Goal: Complete application form: Complete application form

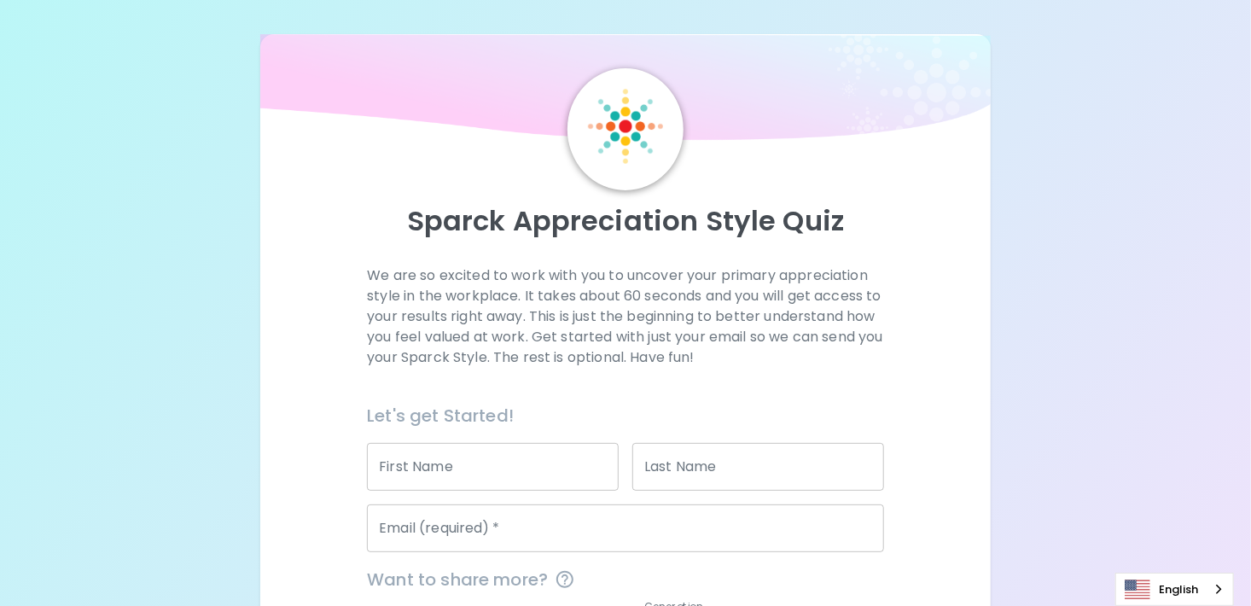
drag, startPoint x: 400, startPoint y: 466, endPoint x: 411, endPoint y: 466, distance: 11.1
click at [400, 466] on input "First Name" at bounding box center [493, 467] width 252 height 48
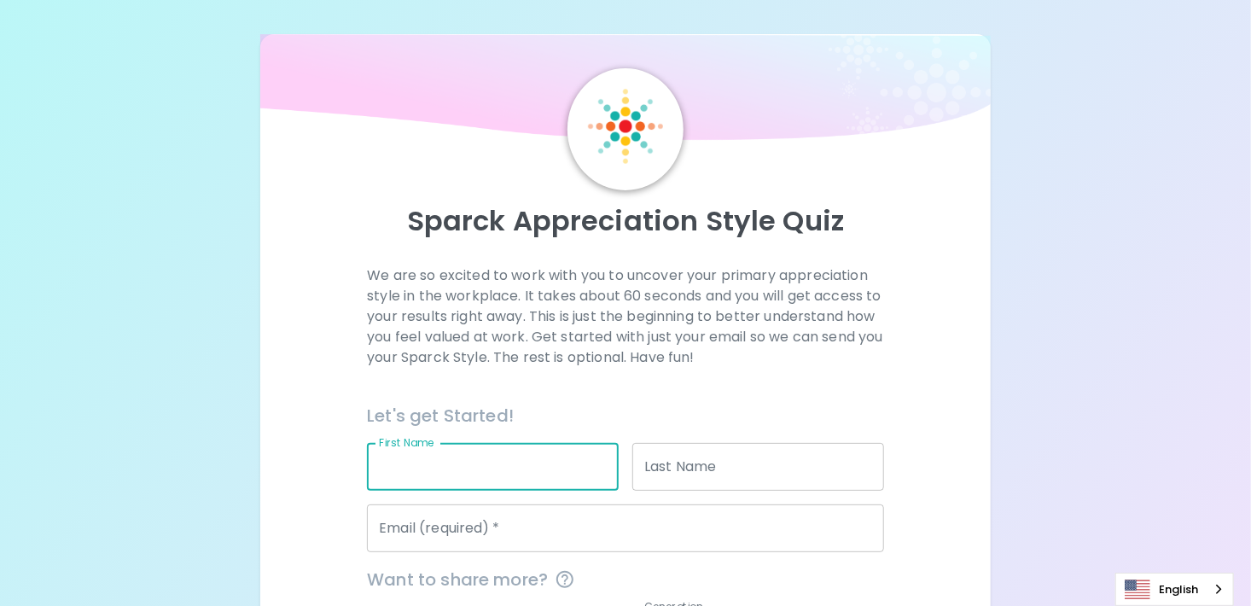
type input "Aanalben"
type input "[PERSON_NAME]"
type input "[PERSON_NAME][EMAIL_ADDRESS][PERSON_NAME][DOMAIN_NAME]"
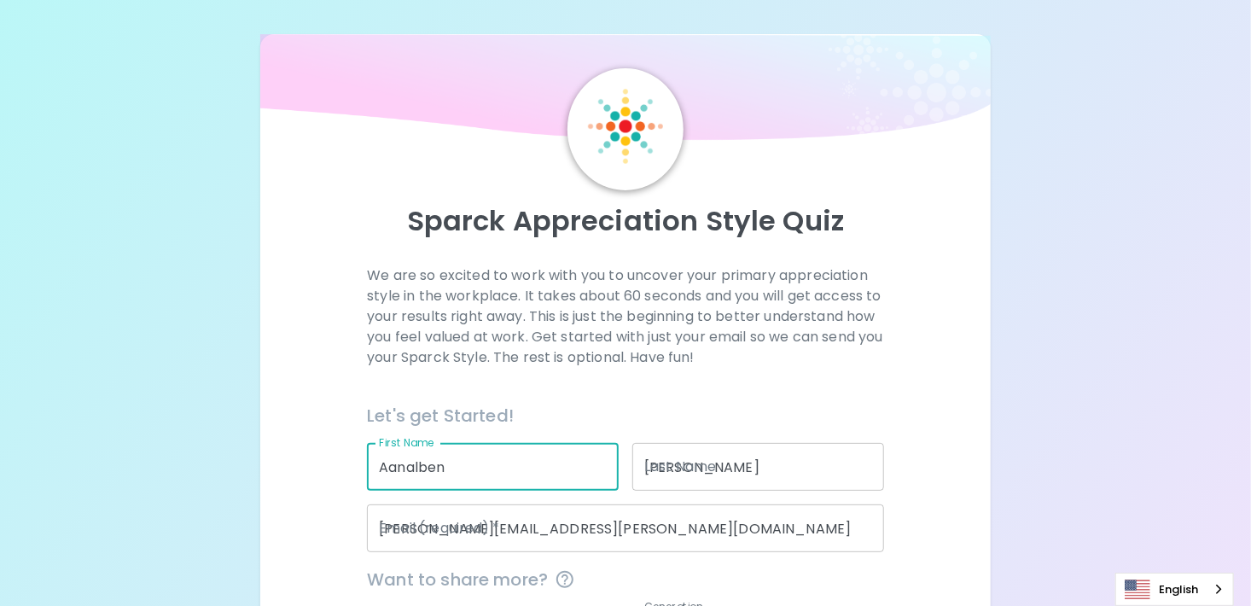
type input "NatGen"
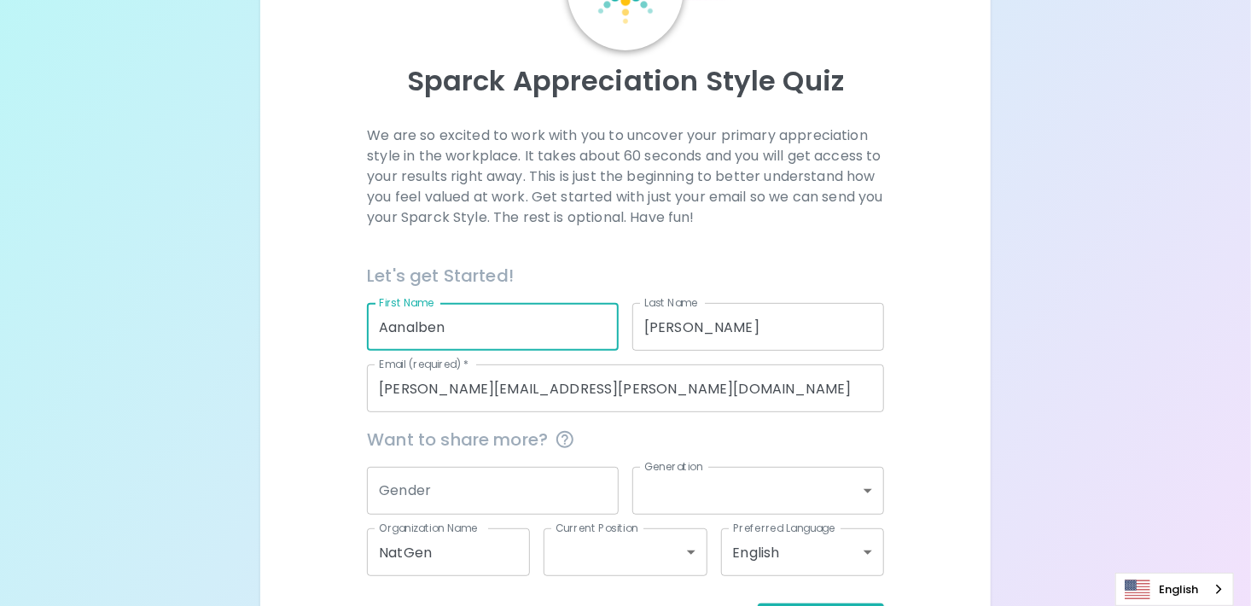
scroll to position [171, 0]
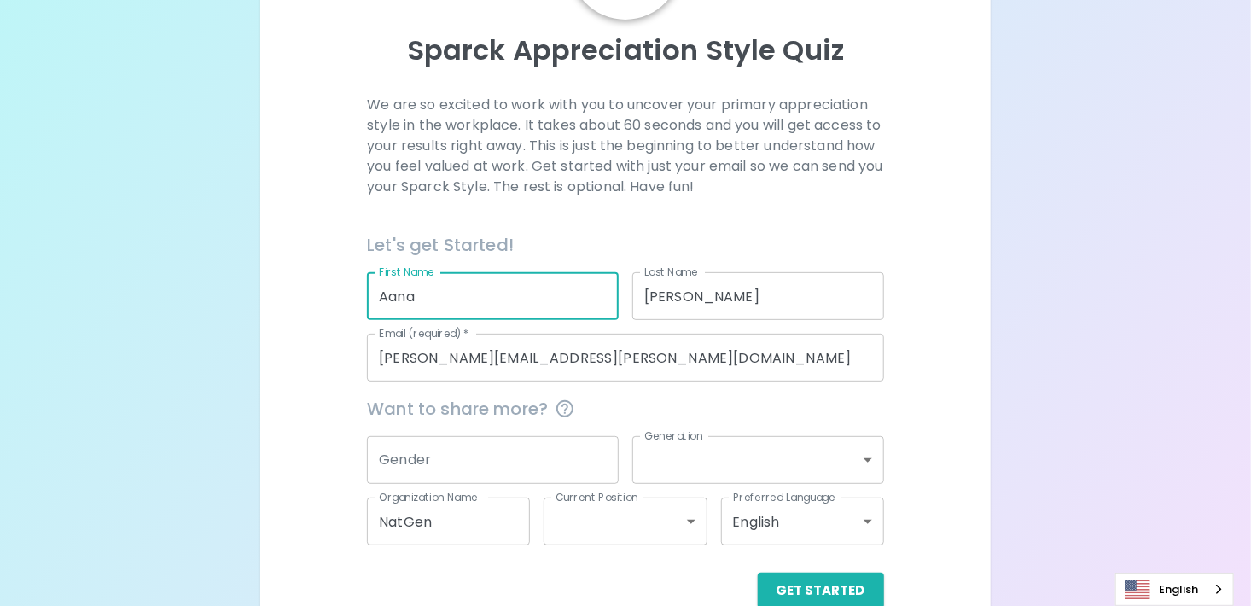
type input "Aana"
click at [341, 407] on div "We are so excited to work with you to uncover your primary appreciation style i…" at bounding box center [625, 352] width 689 height 514
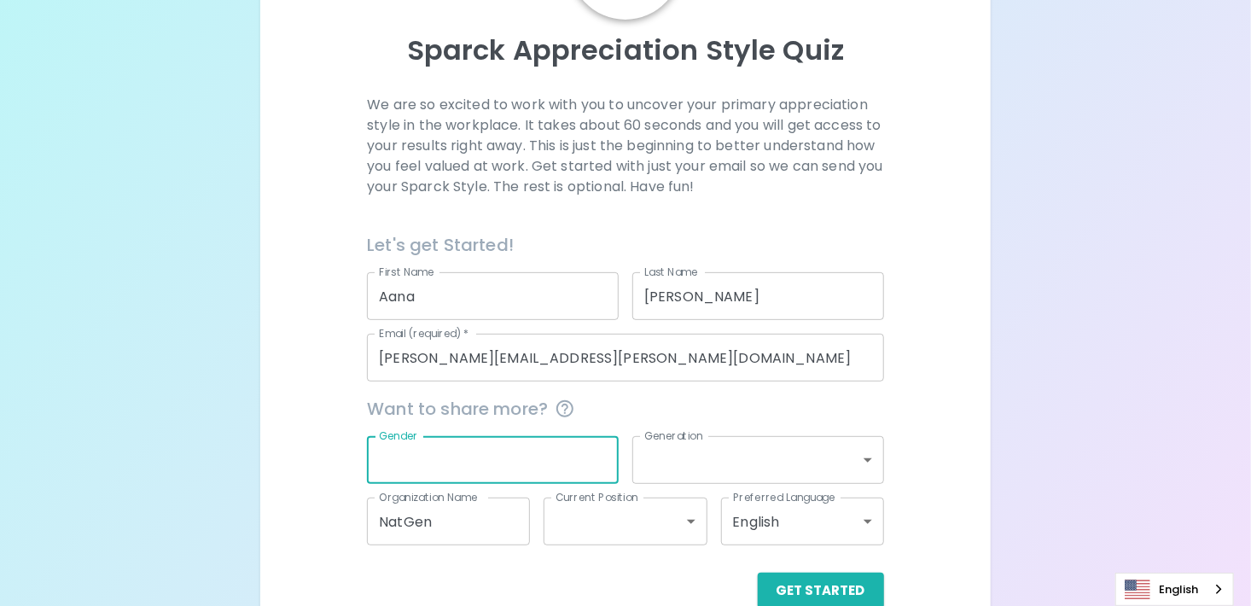
click at [407, 458] on input "Gender" at bounding box center [493, 460] width 252 height 48
type input "[DEMOGRAPHIC_DATA]"
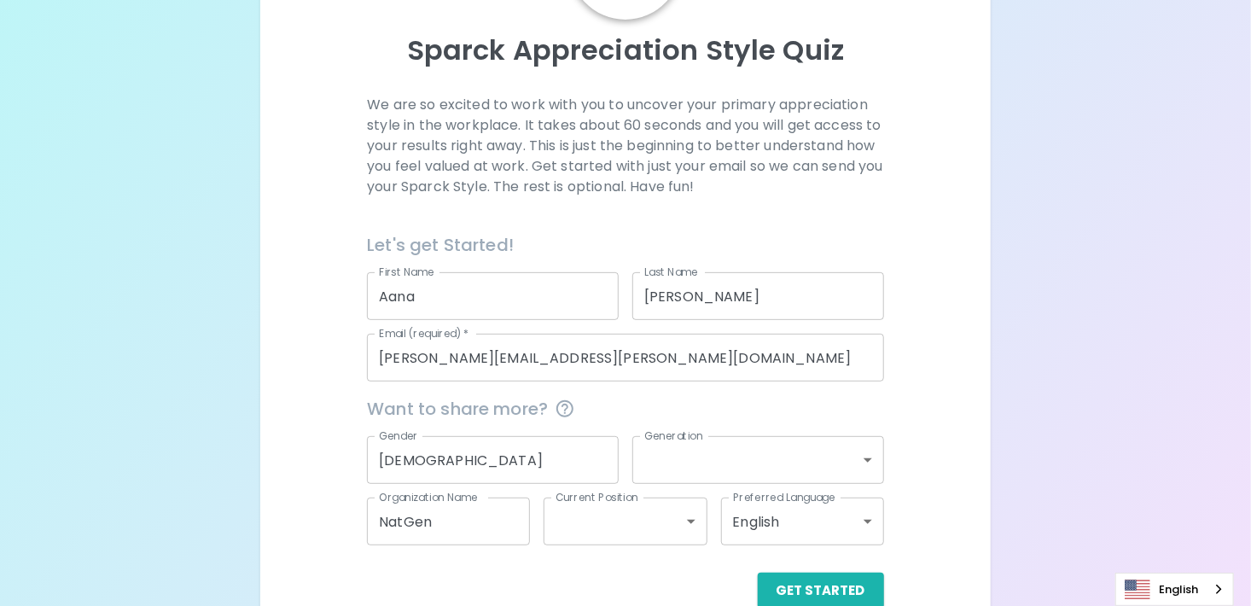
click at [704, 473] on body "Sparck Appreciation Style Quiz We are so excited to work with you to uncover yo…" at bounding box center [625, 236] width 1251 height 814
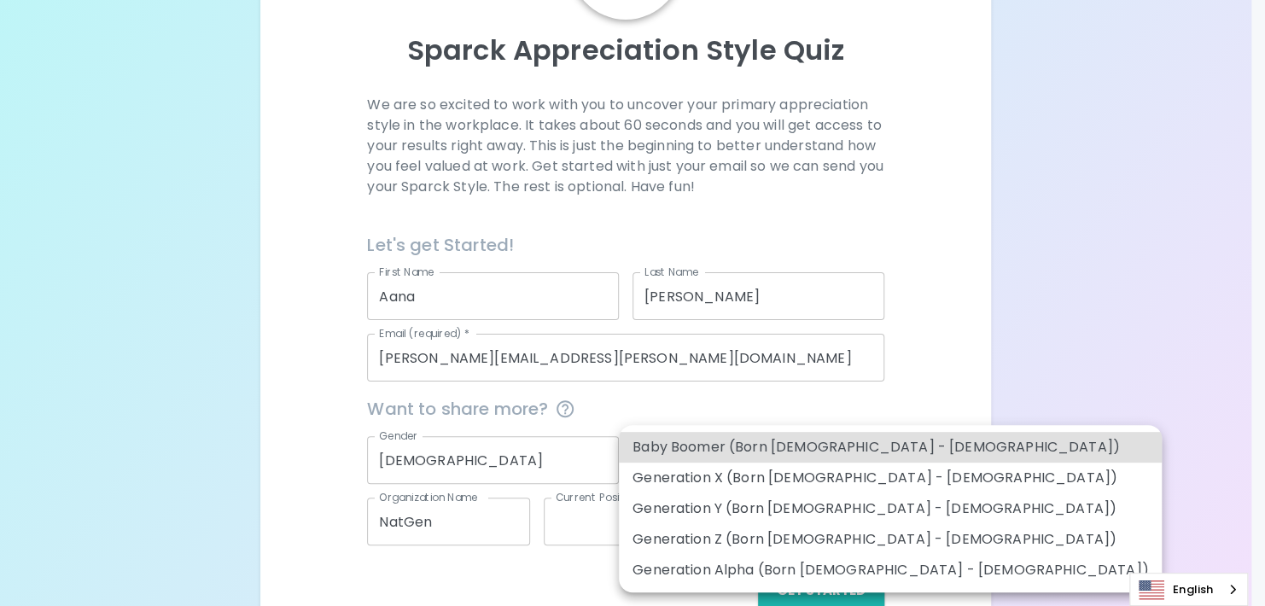
click at [697, 516] on li "Generation Y (Born [DEMOGRAPHIC_DATA] - [DEMOGRAPHIC_DATA])" at bounding box center [890, 508] width 543 height 31
type input "generation_y"
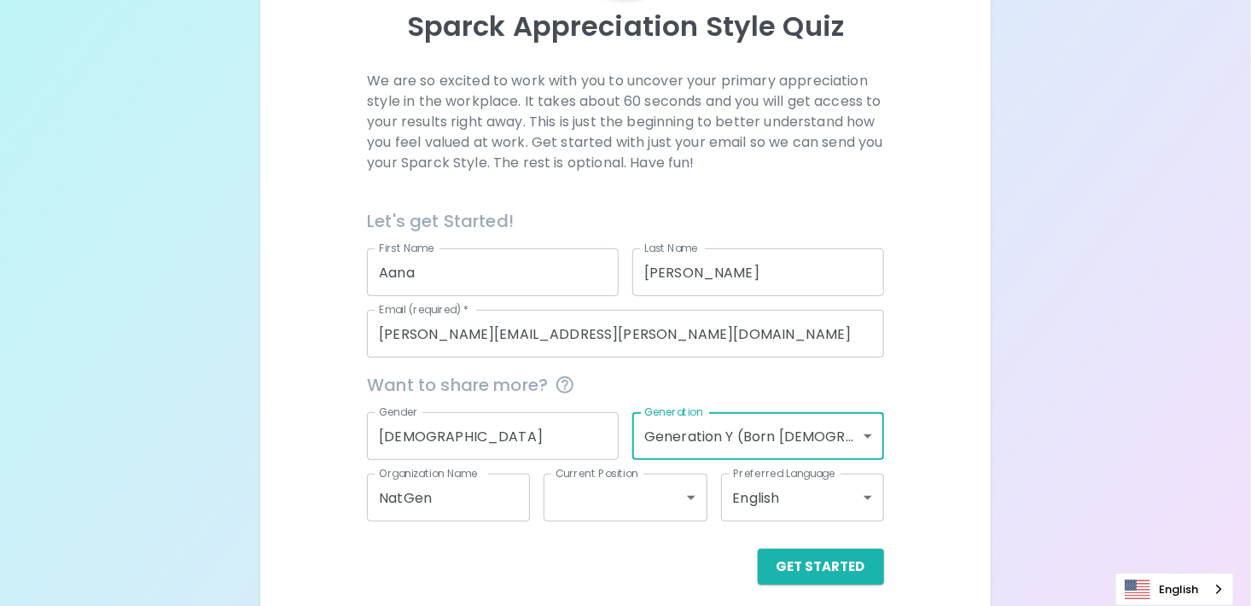
scroll to position [207, 0]
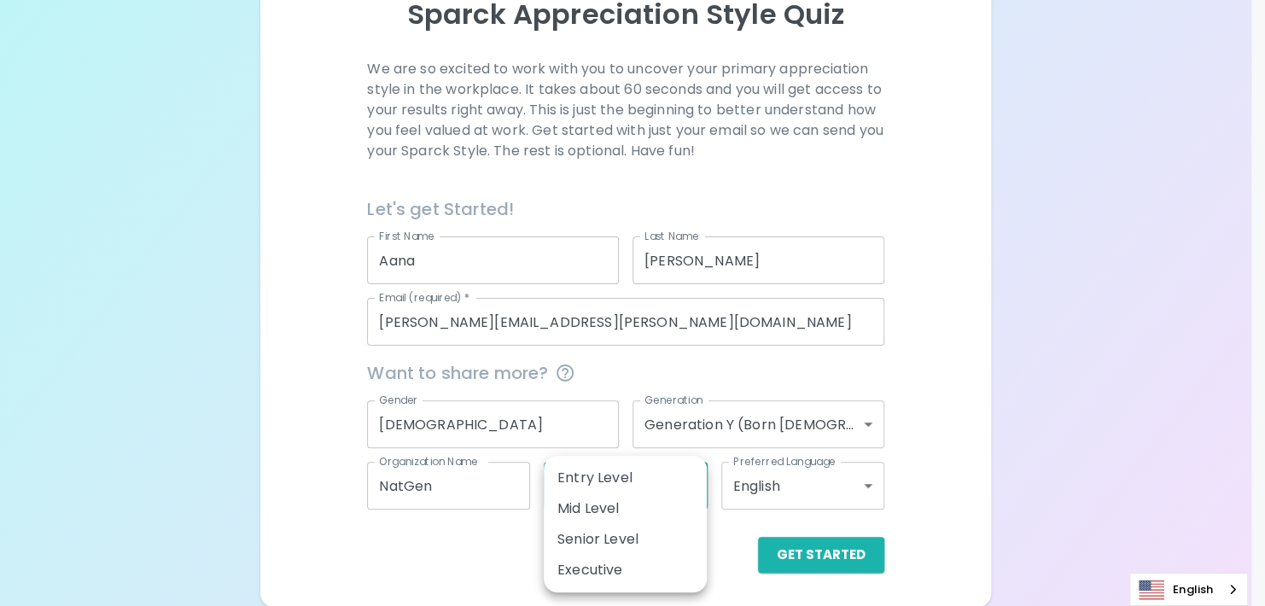
click at [646, 488] on body "Sparck Appreciation Style Quiz We are so excited to work with you to uncover yo…" at bounding box center [632, 200] width 1265 height 814
click at [724, 552] on div at bounding box center [632, 303] width 1265 height 606
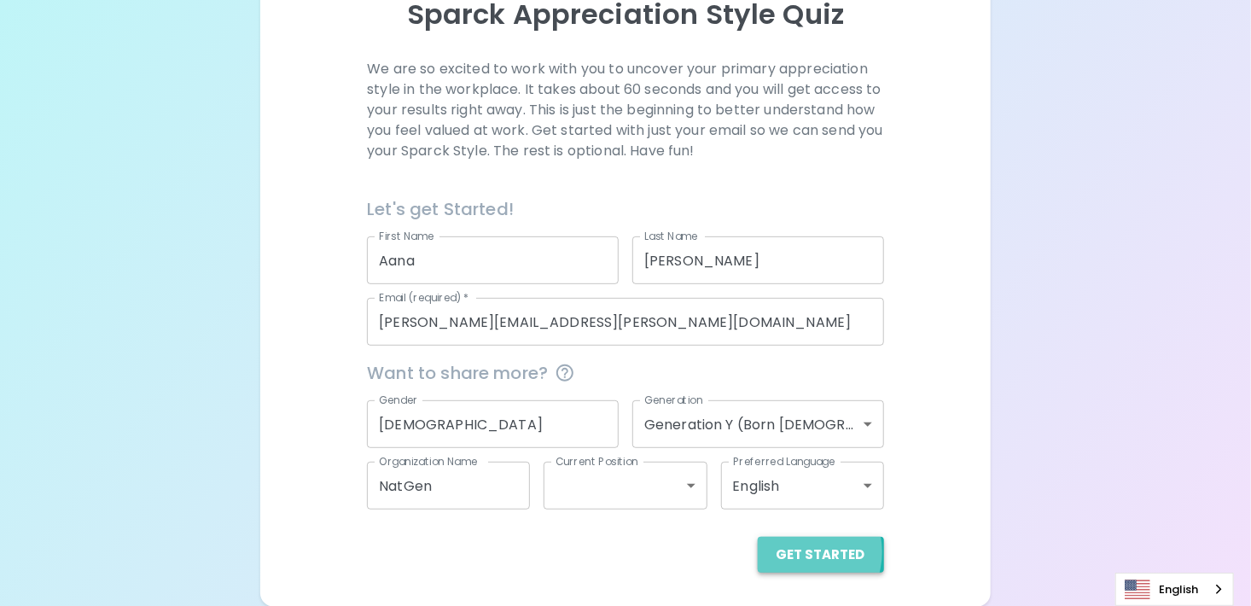
click at [803, 551] on button "Get Started" at bounding box center [821, 555] width 126 height 36
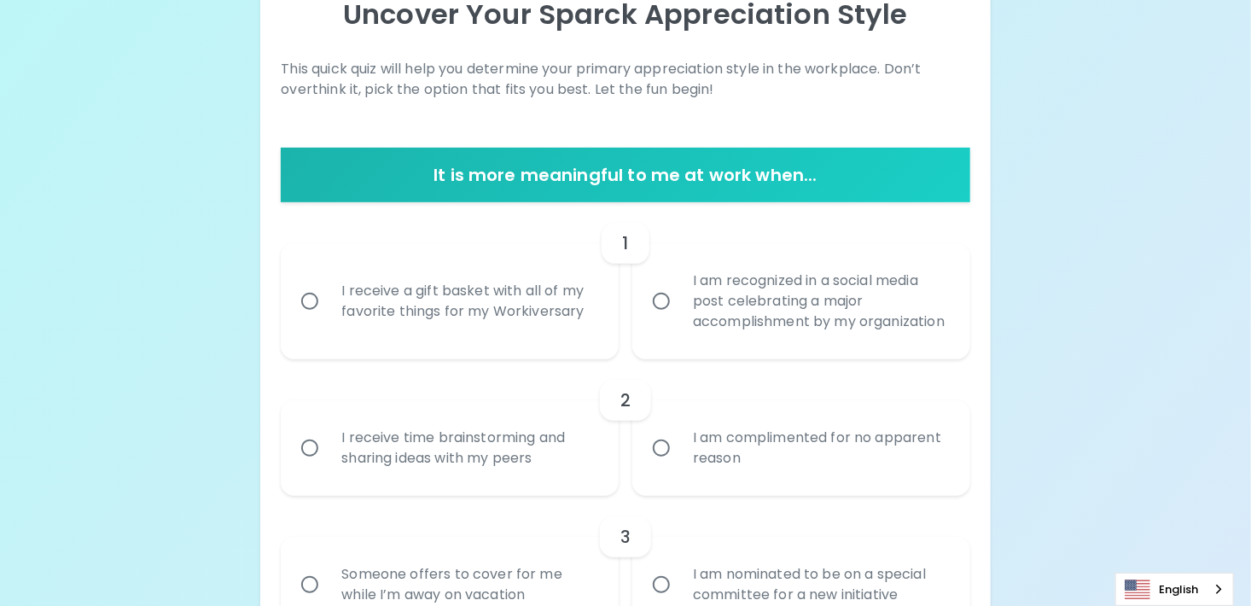
click at [342, 310] on div "I receive a gift basket with all of my favorite things for my Workiversary" at bounding box center [469, 301] width 282 height 82
click at [328, 310] on input "I receive a gift basket with all of my favorite things for my Workiversary" at bounding box center [310, 301] width 36 height 36
radio input "true"
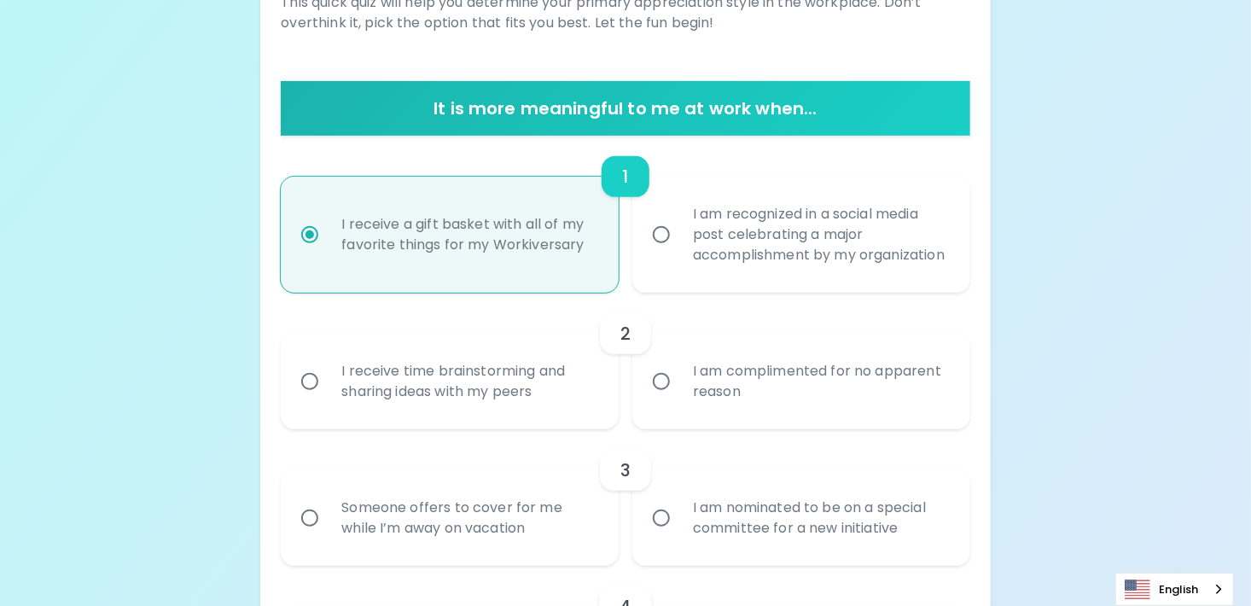
scroll to position [343, 0]
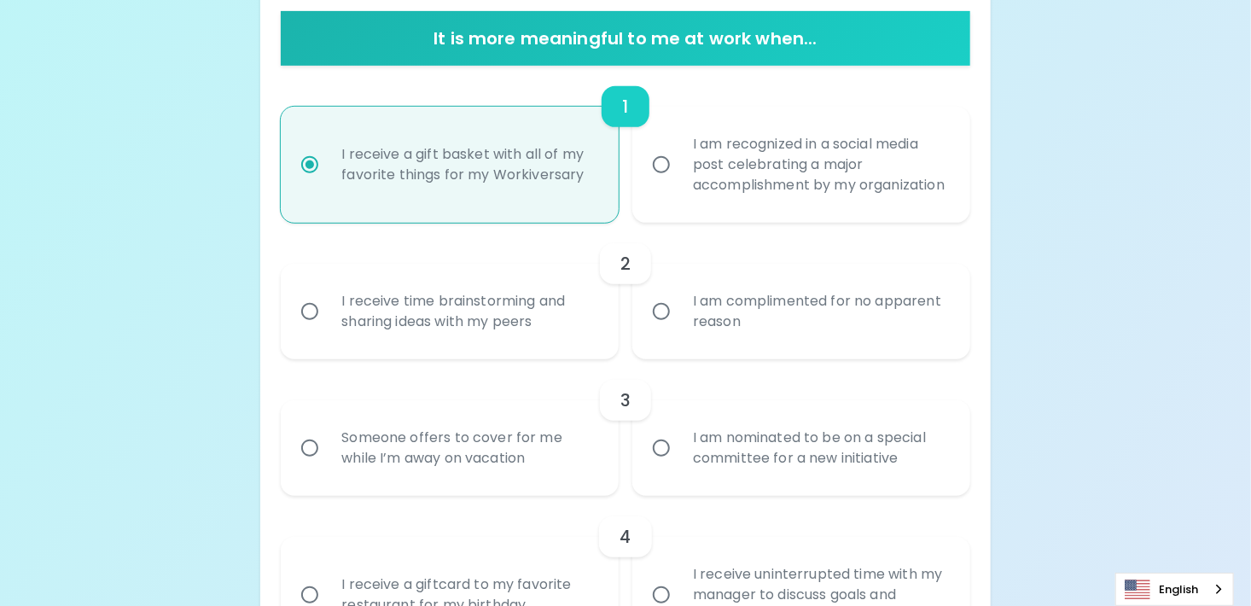
click at [435, 318] on div "I receive time brainstorming and sharing ideas with my peers" at bounding box center [469, 312] width 282 height 82
click at [328, 318] on input "I receive time brainstorming and sharing ideas with my peers" at bounding box center [310, 312] width 36 height 36
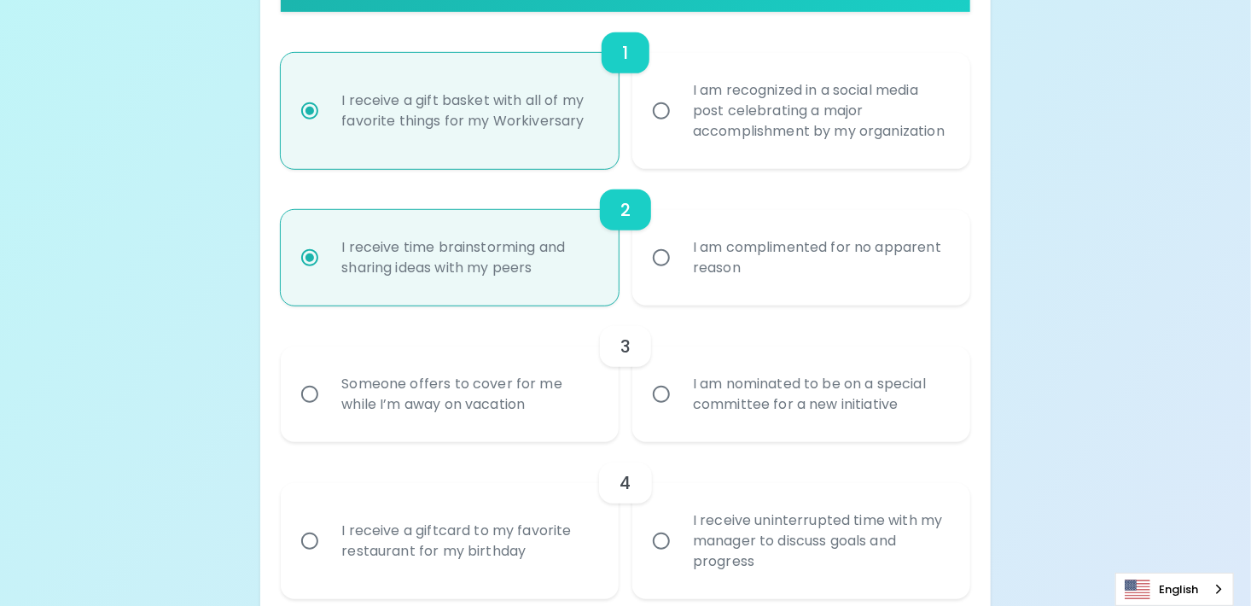
scroll to position [427, 0]
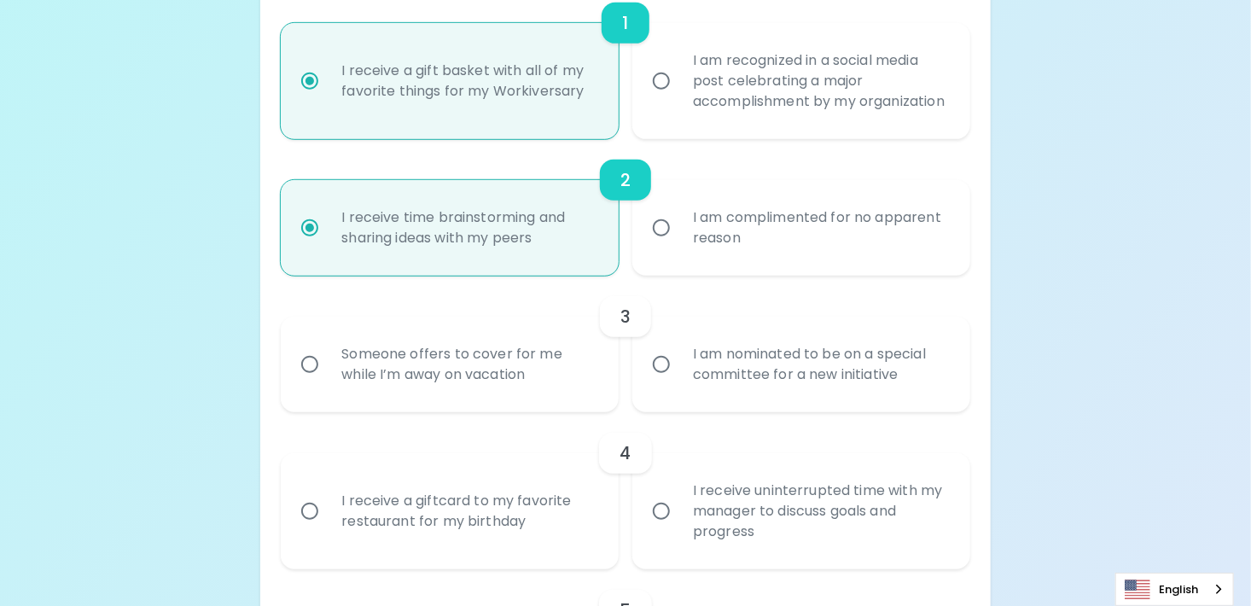
radio input "true"
click at [400, 388] on div "Someone offers to cover for me while I’m away on vacation" at bounding box center [469, 365] width 282 height 82
click at [328, 382] on input "Someone offers to cover for me while I’m away on vacation" at bounding box center [310, 365] width 36 height 36
radio input "false"
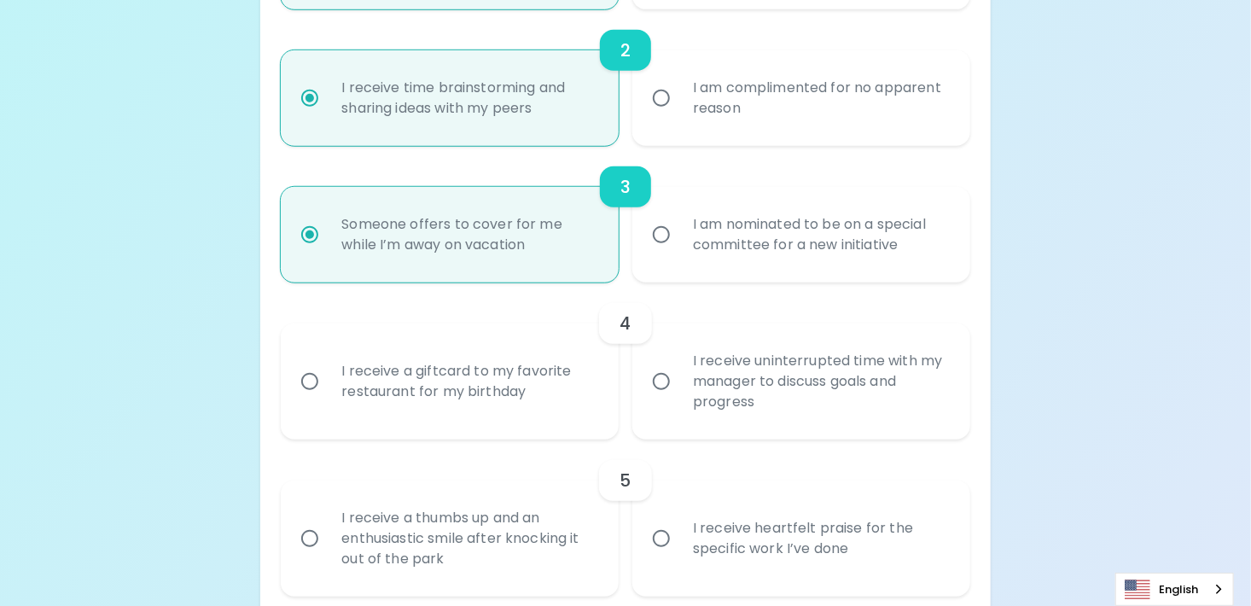
scroll to position [563, 0]
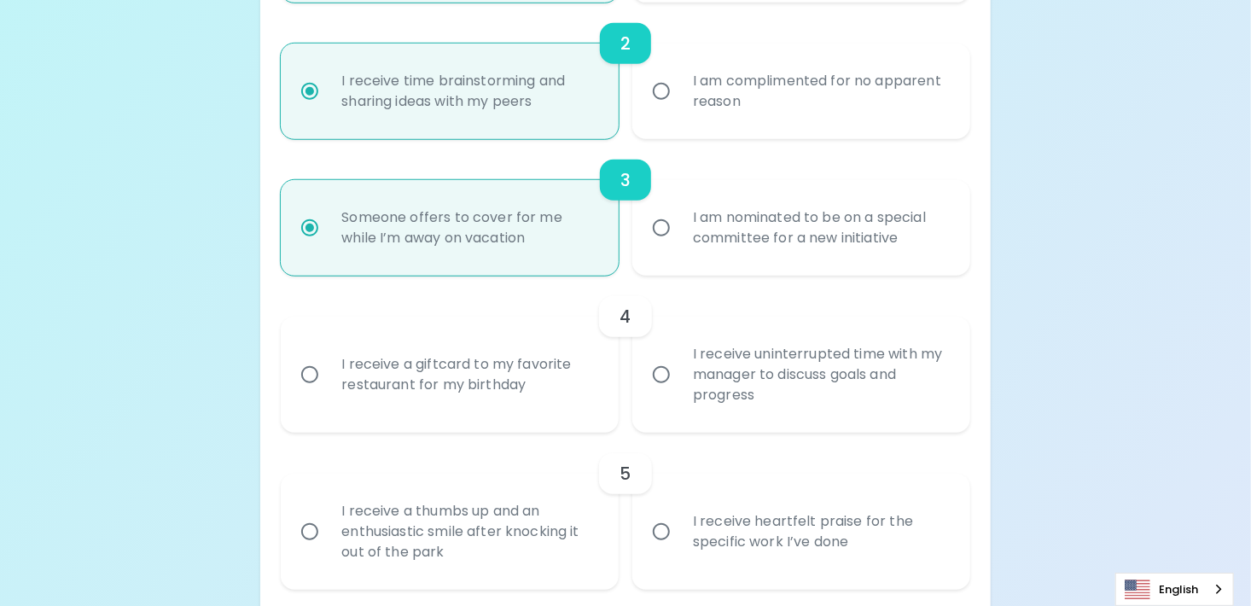
radio input "true"
click at [398, 388] on div "I receive a giftcard to my favorite restaurant for my birthday" at bounding box center [469, 375] width 282 height 82
click at [328, 388] on input "I receive a giftcard to my favorite restaurant for my birthday" at bounding box center [310, 375] width 36 height 36
radio input "false"
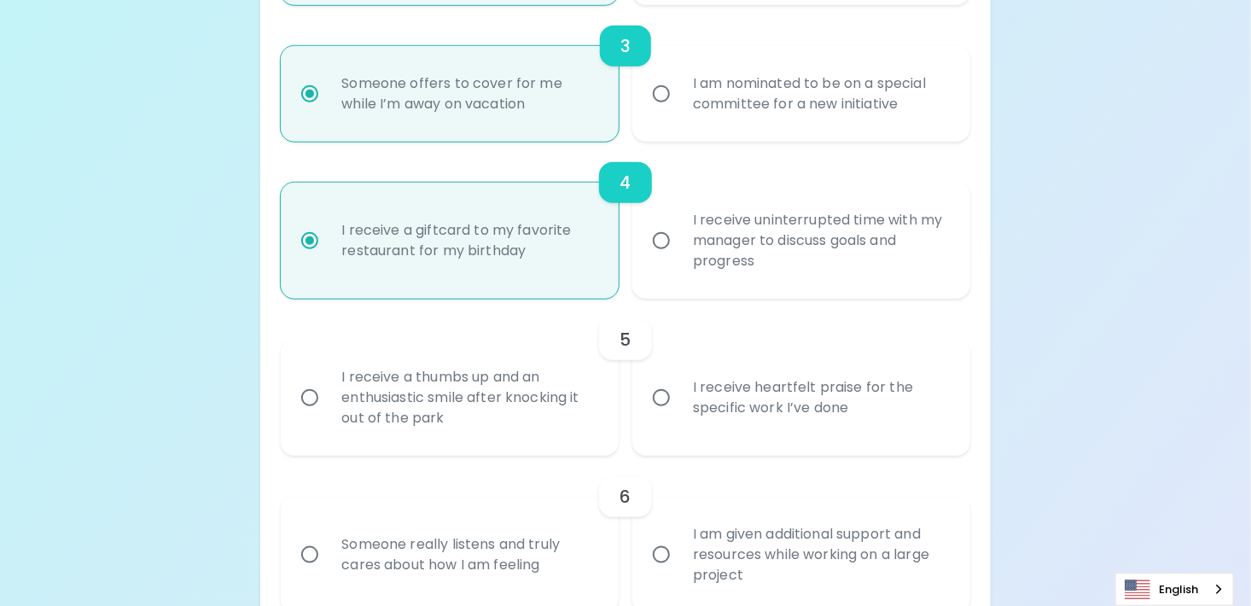
scroll to position [700, 0]
radio input "true"
click at [701, 405] on div "I receive heartfelt praise for the specific work I’ve done" at bounding box center [820, 395] width 282 height 82
click at [679, 405] on input "I receive heartfelt praise for the specific work I’ve done" at bounding box center [662, 395] width 36 height 36
radio input "false"
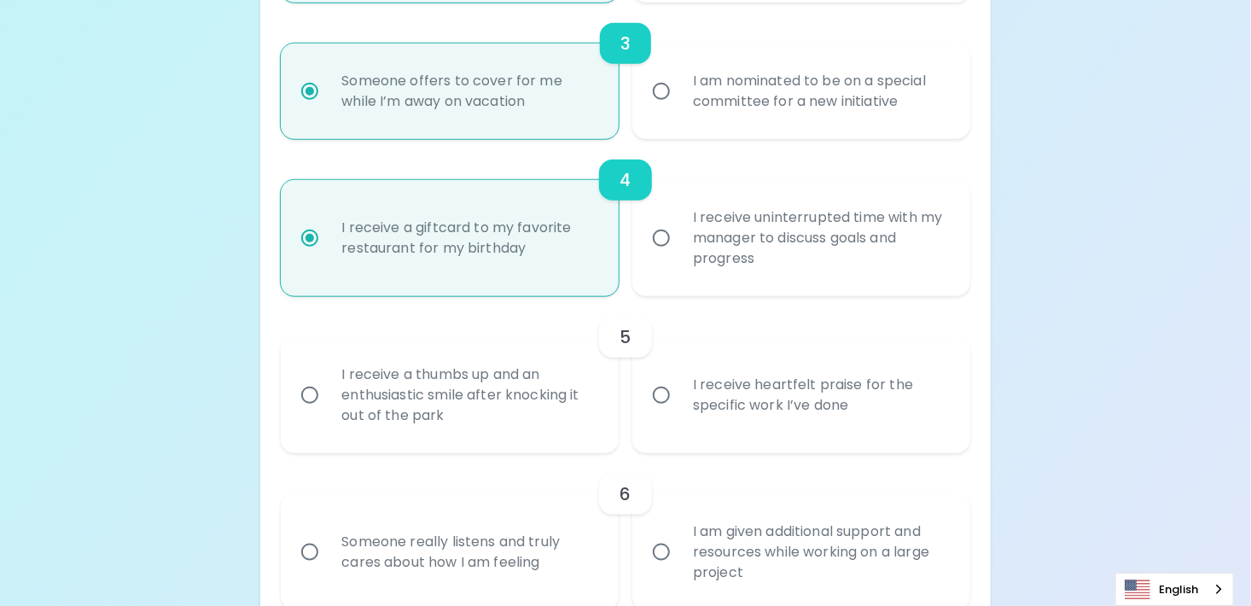
radio input "false"
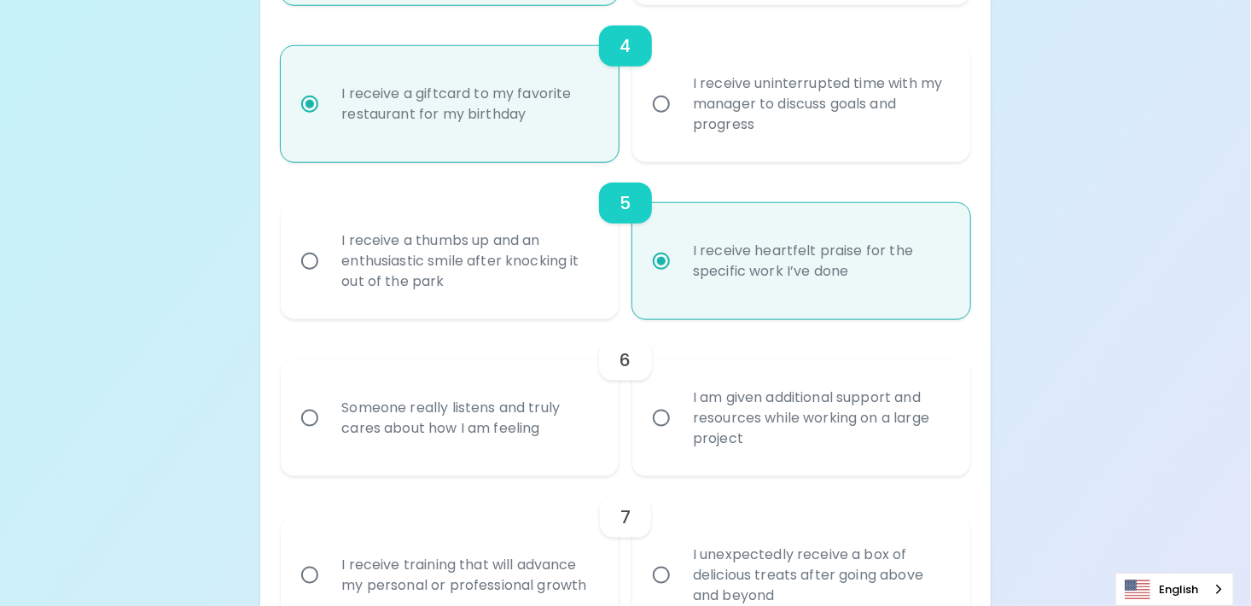
scroll to position [837, 0]
radio input "true"
click at [470, 293] on div "I receive a thumbs up and an enthusiastic smile after knocking it out of the pa…" at bounding box center [469, 258] width 282 height 102
click at [328, 277] on input "I receive a thumbs up and an enthusiastic smile after knocking it out of the pa…" at bounding box center [310, 259] width 36 height 36
radio input "false"
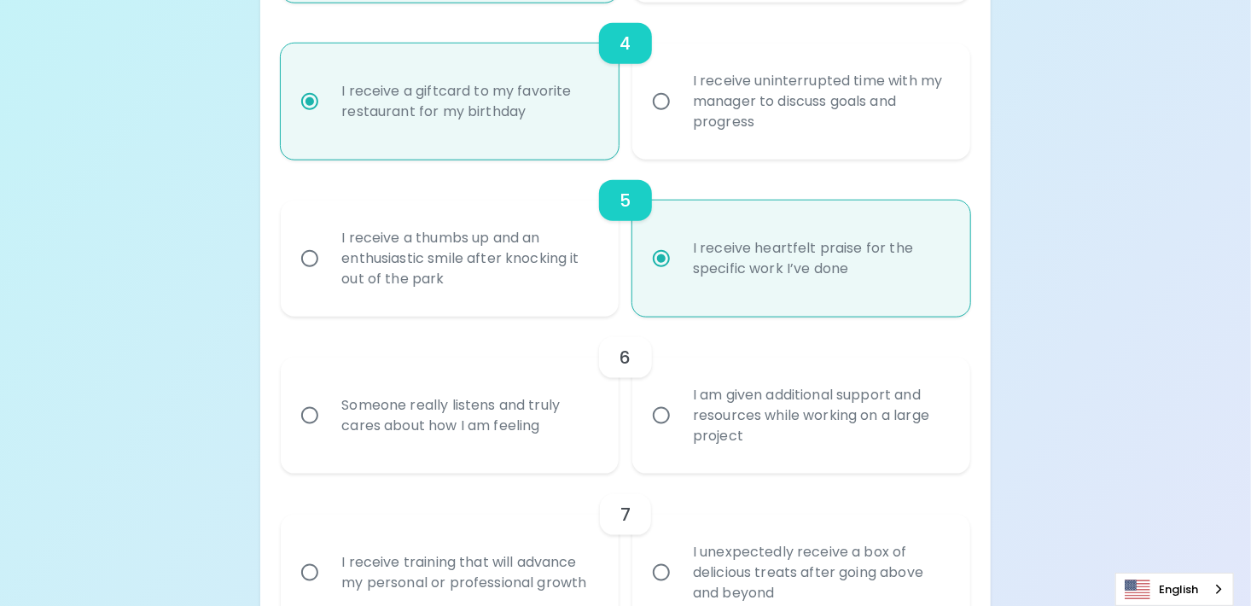
radio input "false"
radio input "true"
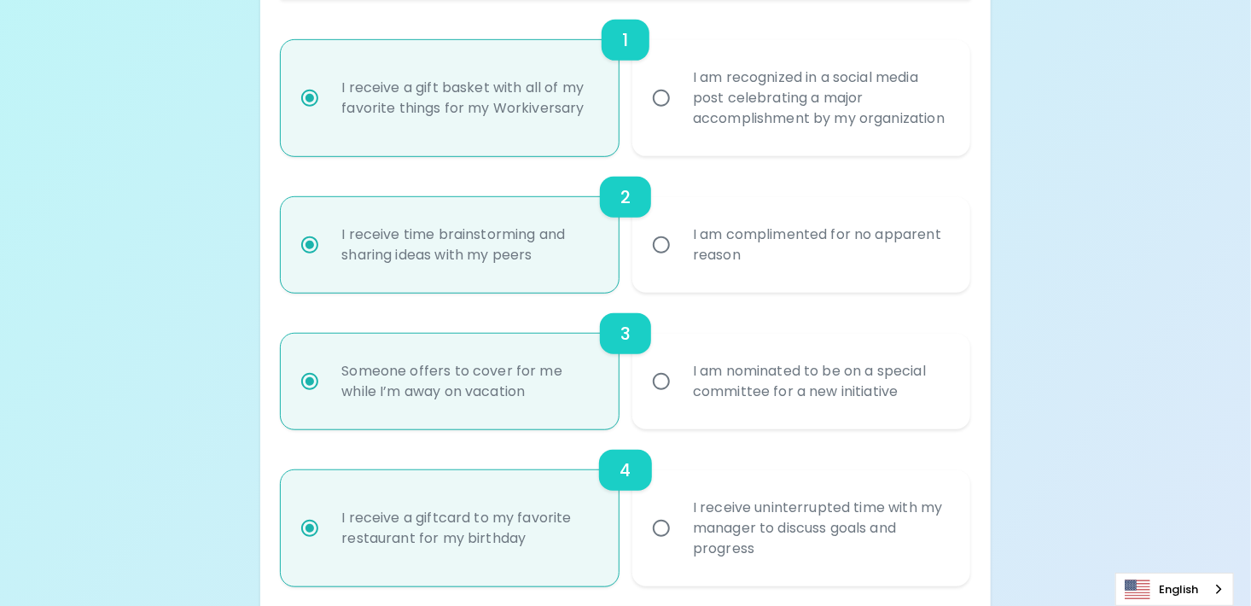
scroll to position [751, 0]
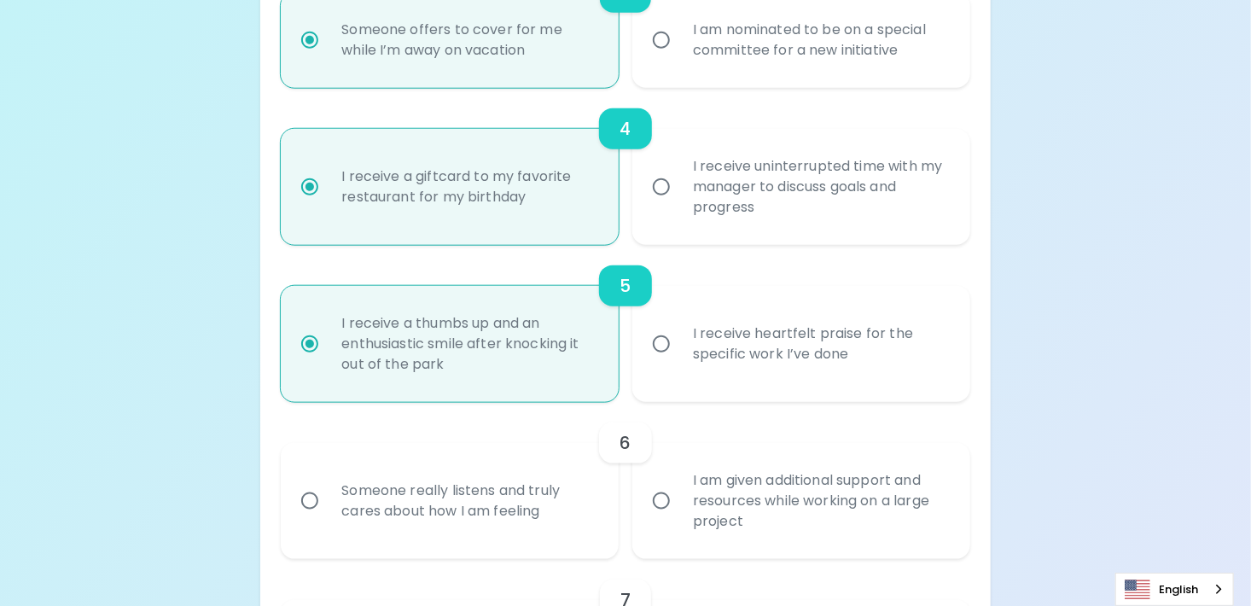
radio input "true"
click at [449, 530] on div "Someone really listens and truly cares about how I am feeling" at bounding box center [469, 501] width 282 height 82
click at [328, 519] on input "Someone really listens and truly cares about how I am feeling" at bounding box center [310, 501] width 36 height 36
radio input "false"
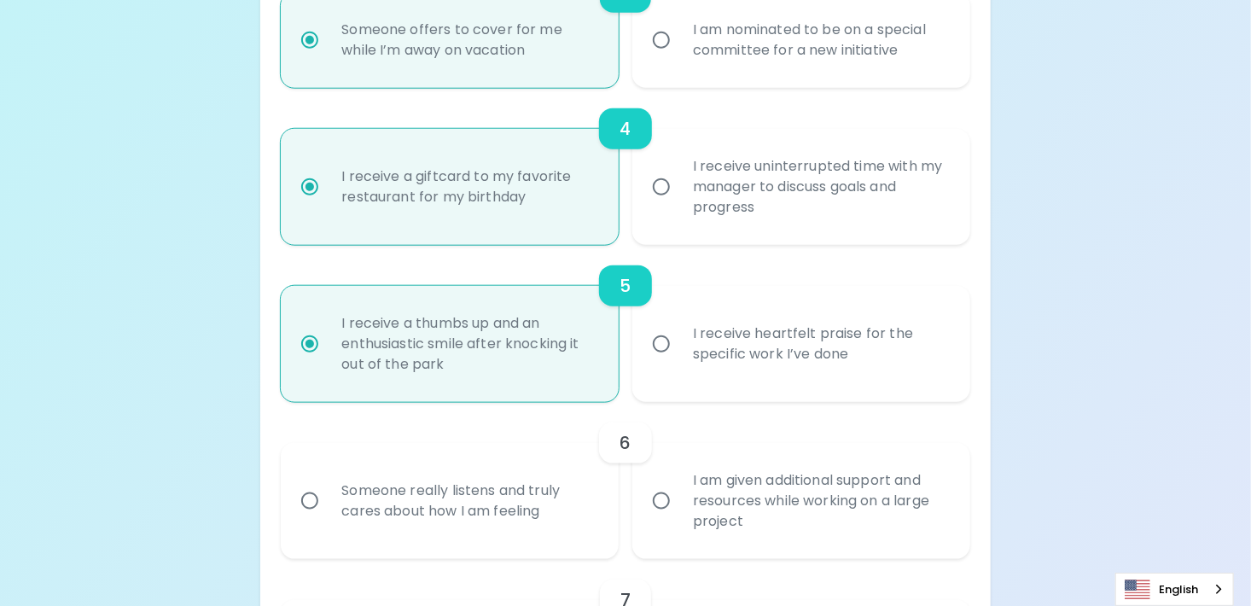
radio input "false"
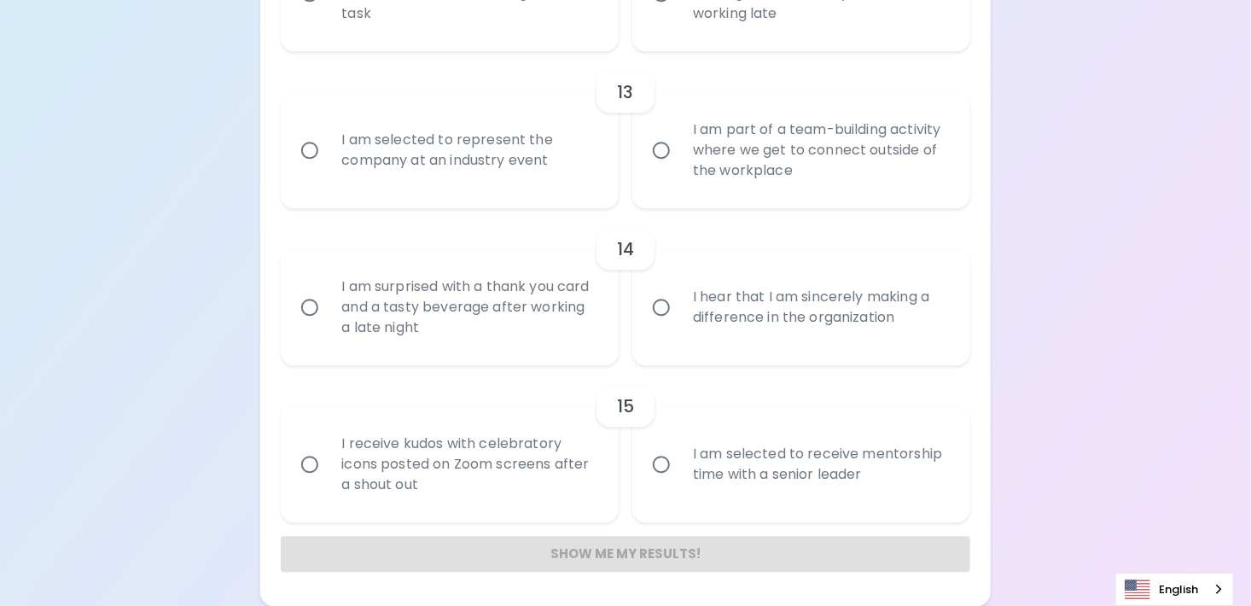
scroll to position [2180, 0]
radio input "true"
click at [398, 474] on div "I receive kudos with celebratory icons posted on Zoom screens after a shout out" at bounding box center [469, 464] width 282 height 102
click at [328, 474] on input "I receive kudos with celebratory icons posted on Zoom screens after a shout out" at bounding box center [310, 464] width 36 height 36
radio input "false"
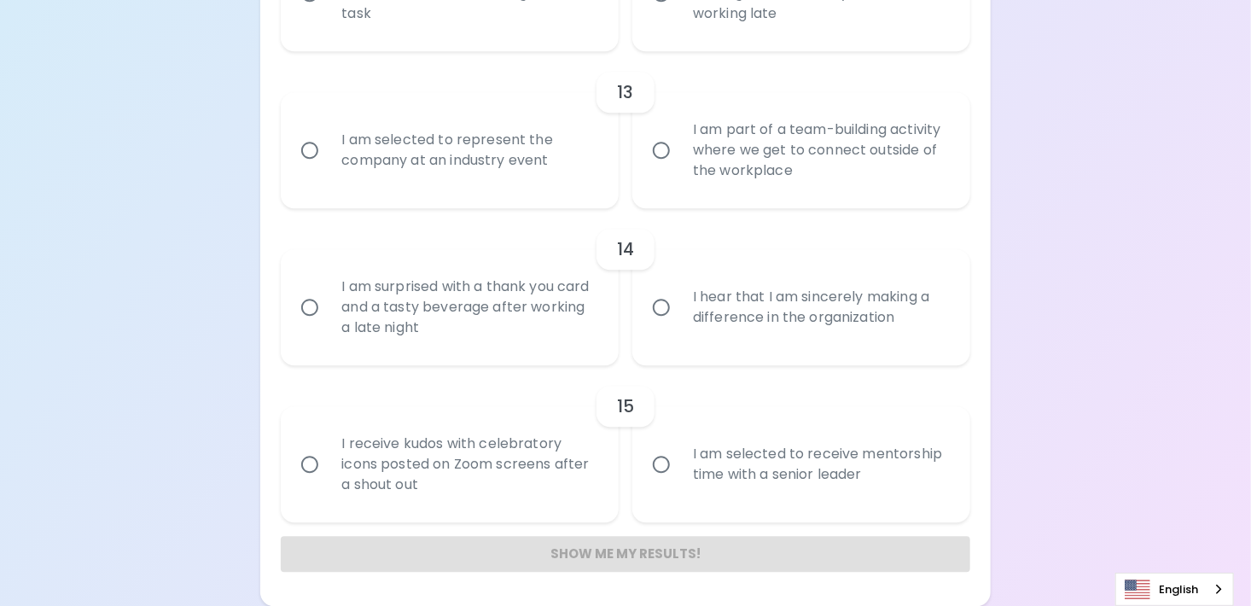
radio input "false"
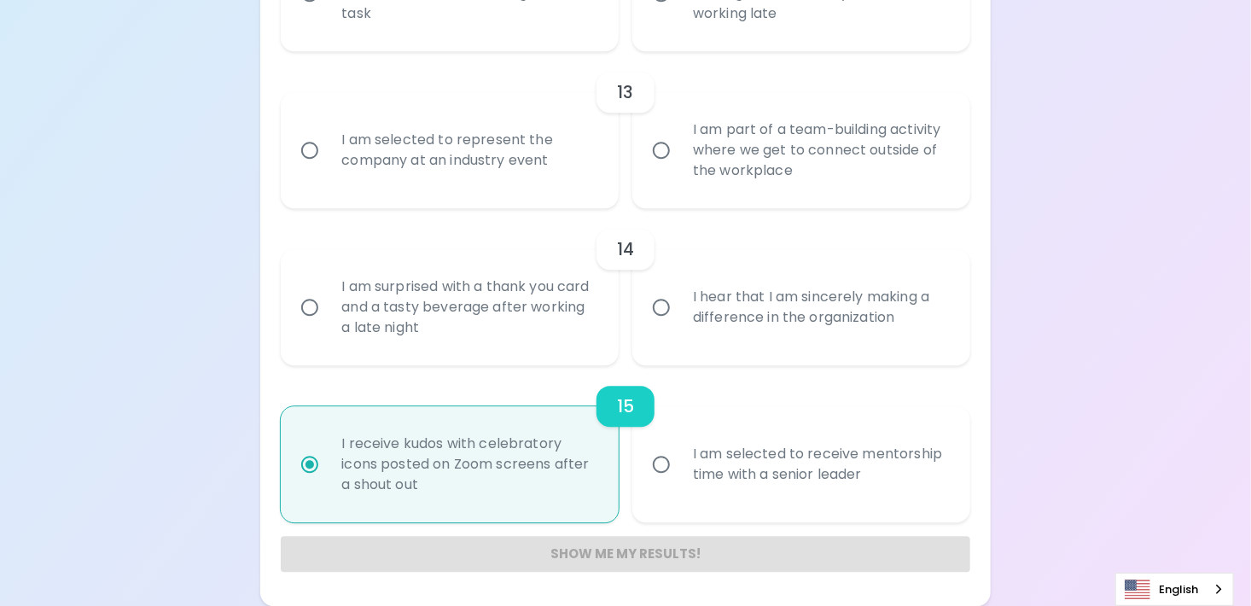
radio input "true"
click at [741, 310] on div "I hear that I am sincerely making a difference in the organization" at bounding box center [820, 307] width 282 height 82
click at [679, 310] on input "I hear that I am sincerely making a difference in the organization" at bounding box center [662, 307] width 36 height 36
radio input "false"
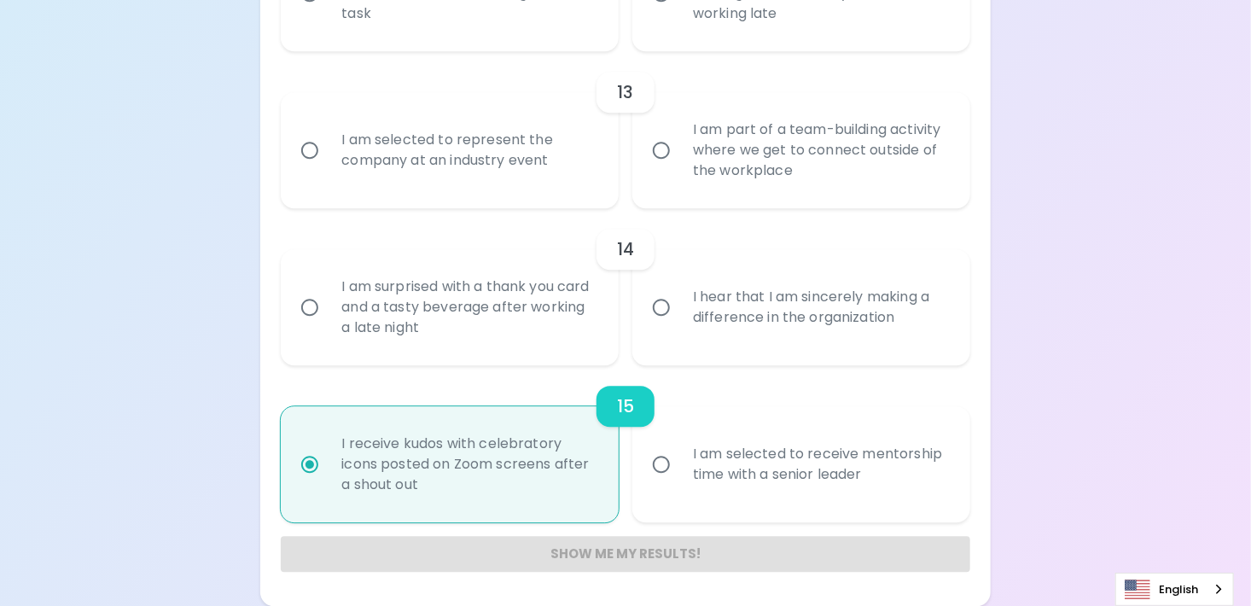
radio input "false"
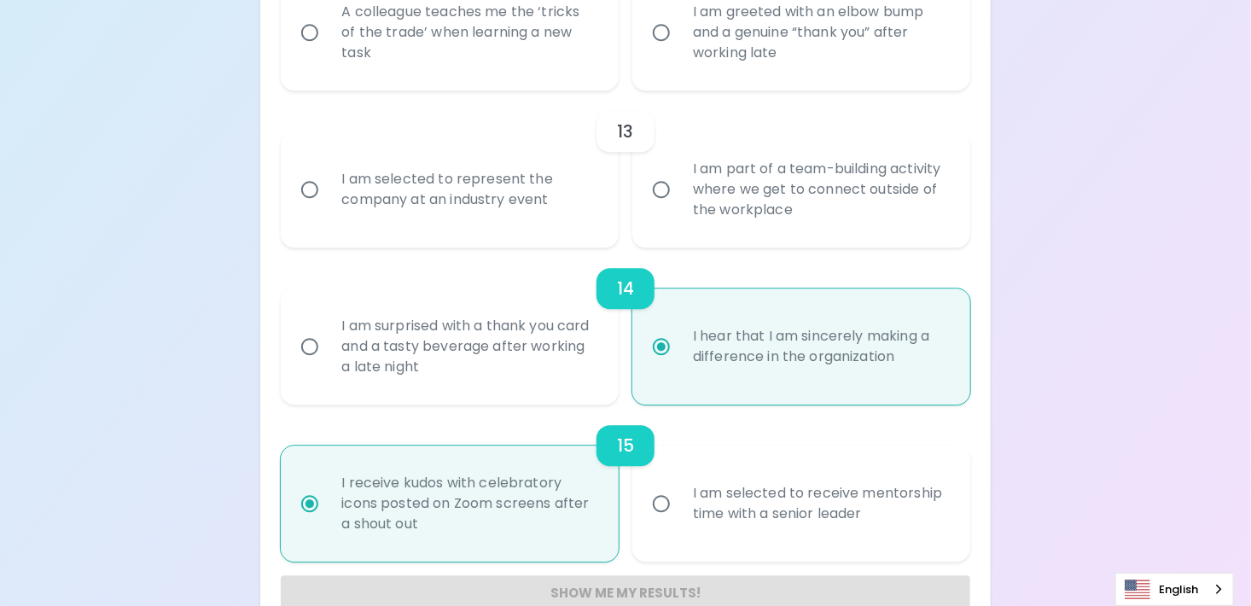
scroll to position [2095, 0]
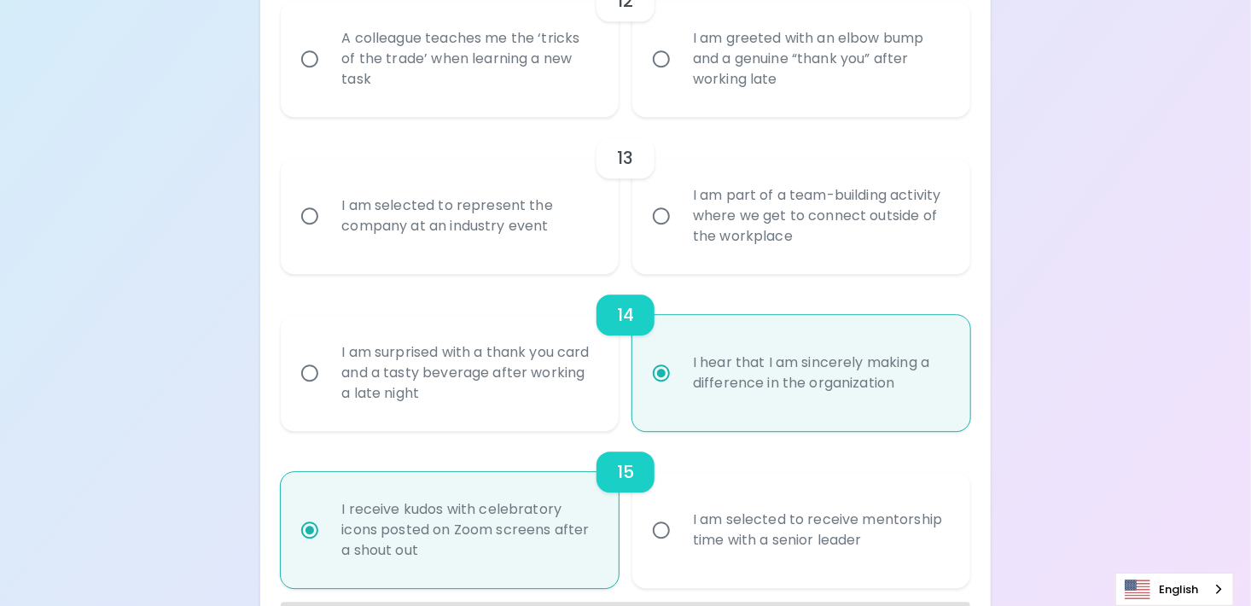
radio input "true"
click at [693, 230] on div "I am part of a team-building activity where we get to connect outside of the wo…" at bounding box center [820, 216] width 282 height 102
click at [679, 230] on input "I am part of a team-building activity where we get to connect outside of the wo…" at bounding box center [662, 216] width 36 height 36
radio input "false"
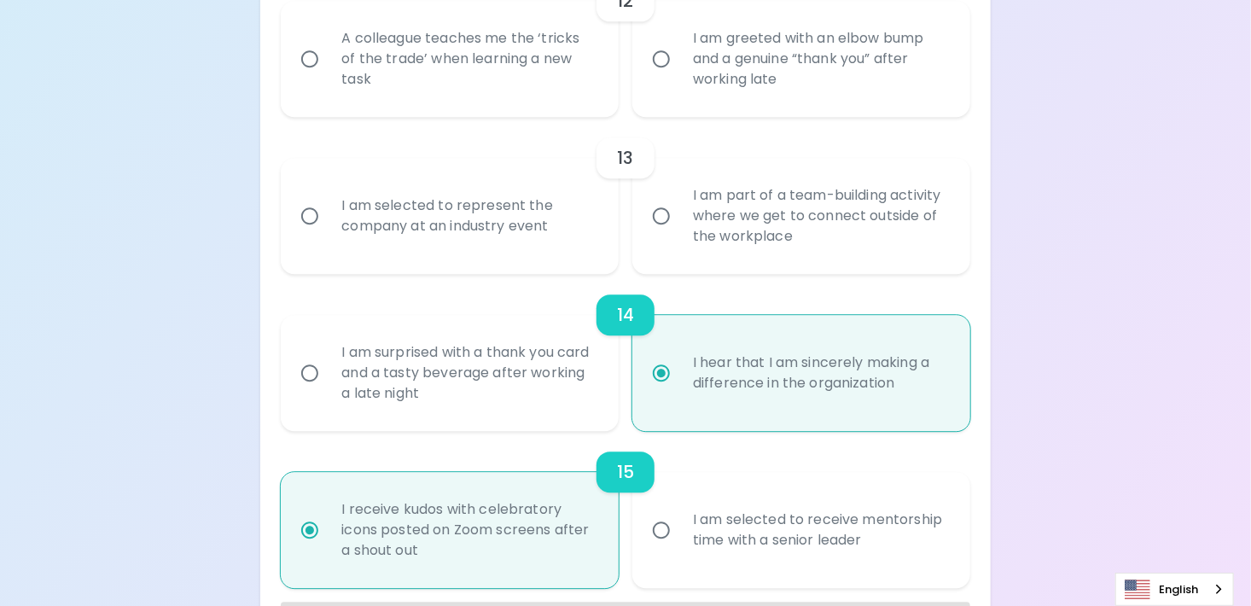
radio input "false"
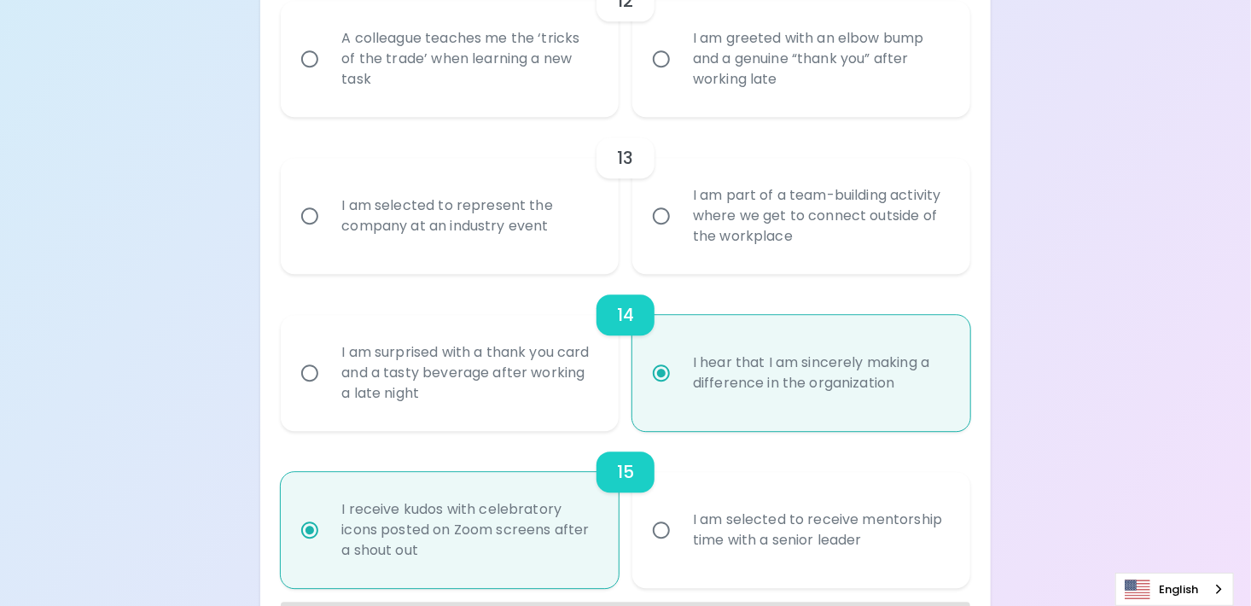
radio input "true"
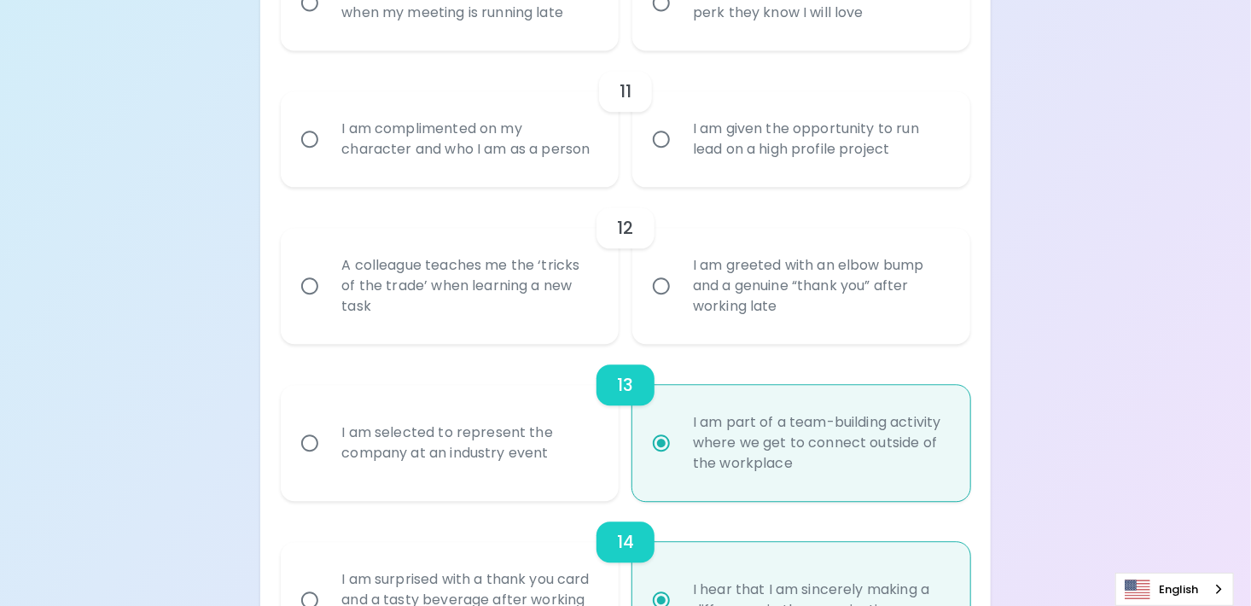
scroll to position [1839, 0]
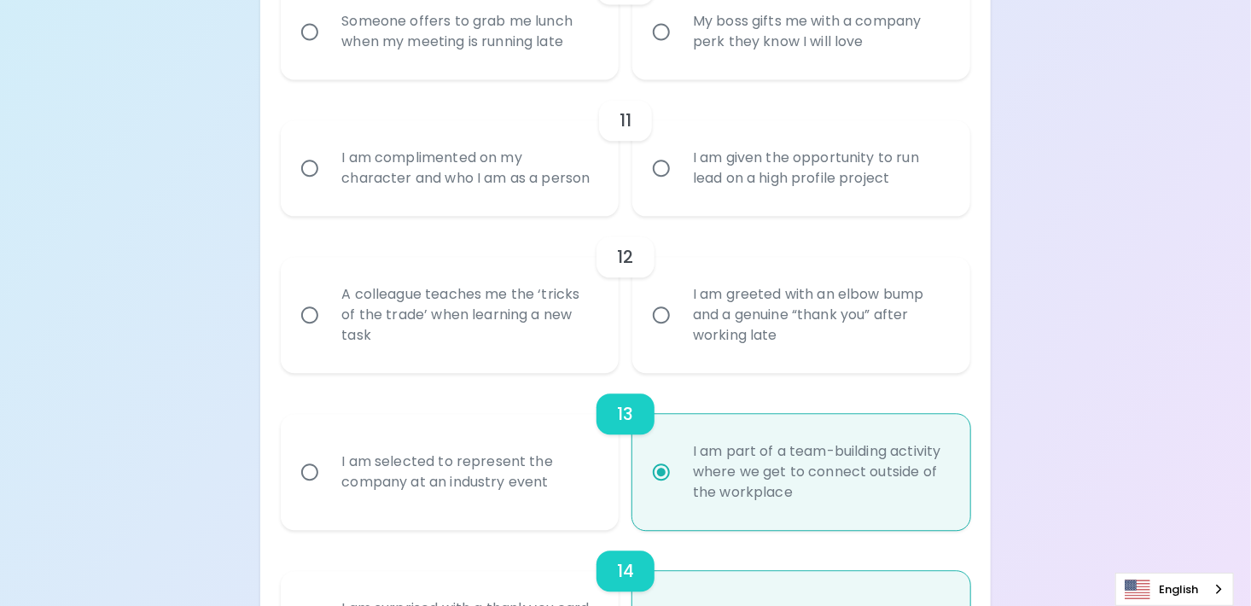
radio input "true"
click at [722, 346] on div "I am greeted with an elbow bump and a genuine “thank you” after working late" at bounding box center [820, 315] width 282 height 102
click at [679, 333] on input "I am greeted with an elbow bump and a genuine “thank you” after working late" at bounding box center [662, 315] width 36 height 36
radio input "false"
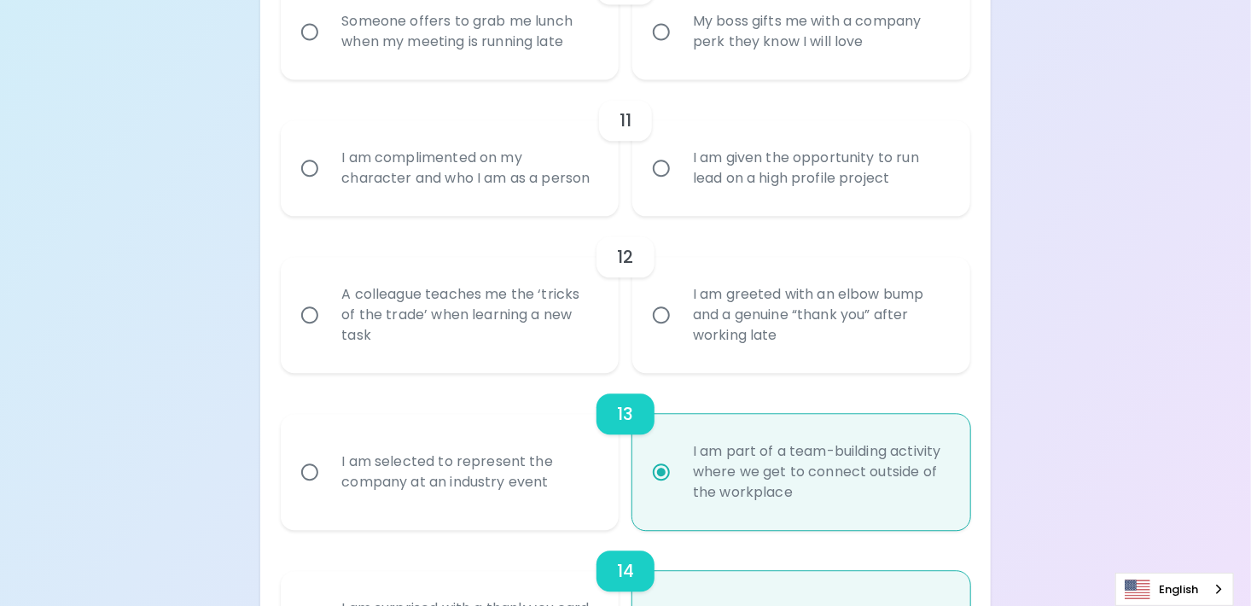
radio input "false"
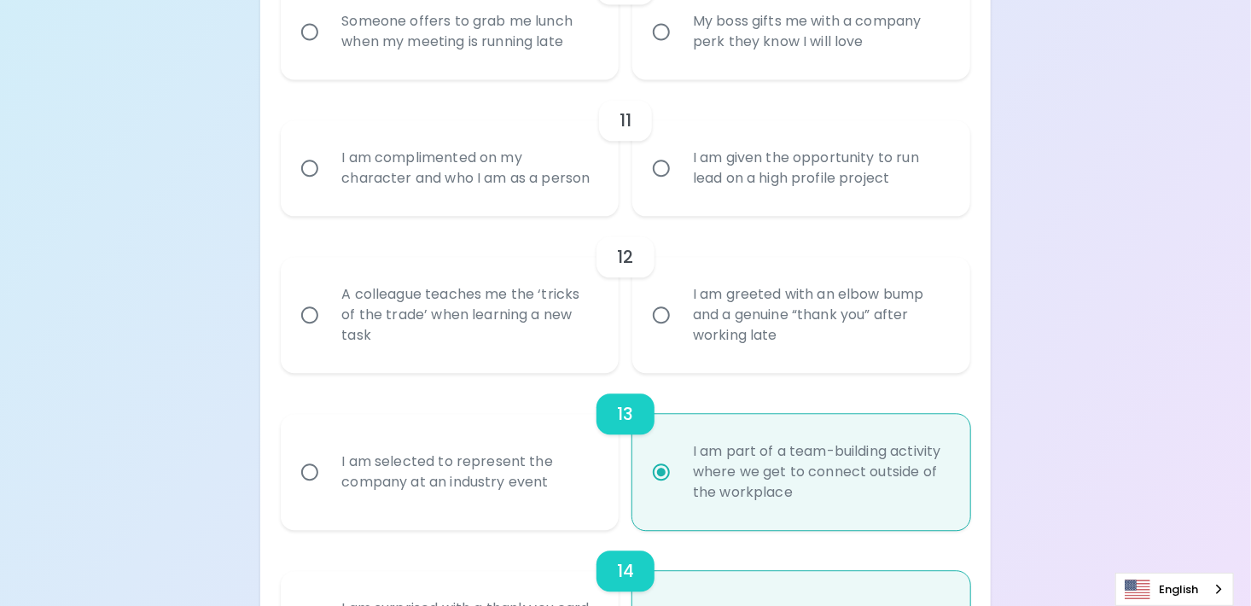
radio input "false"
radio input "true"
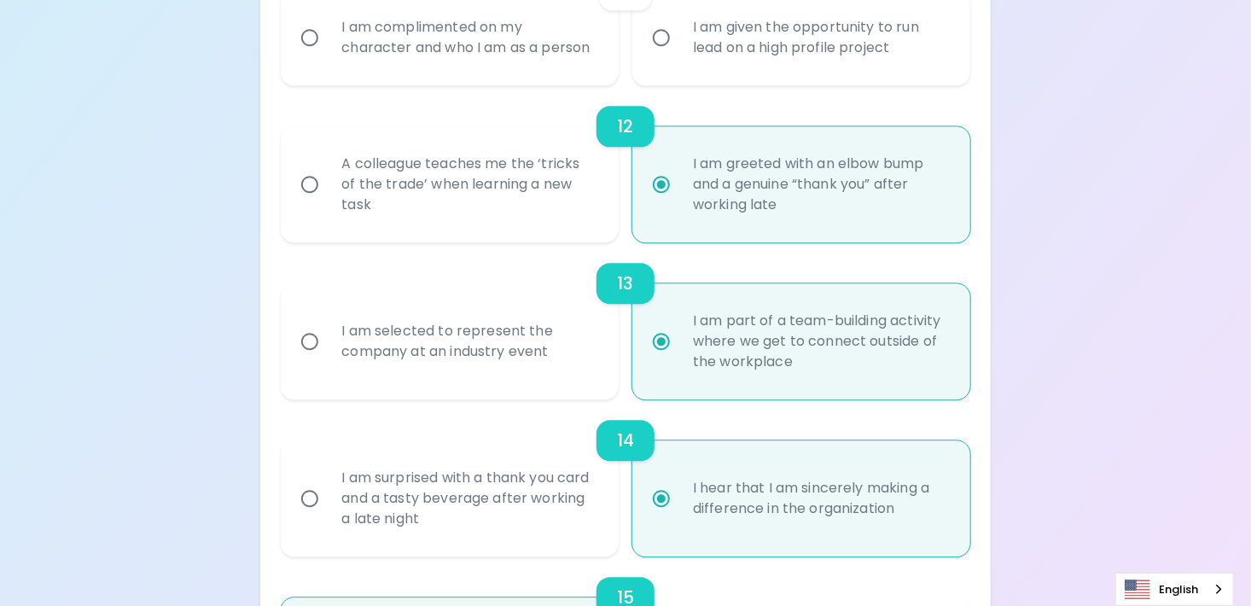
scroll to position [1975, 0]
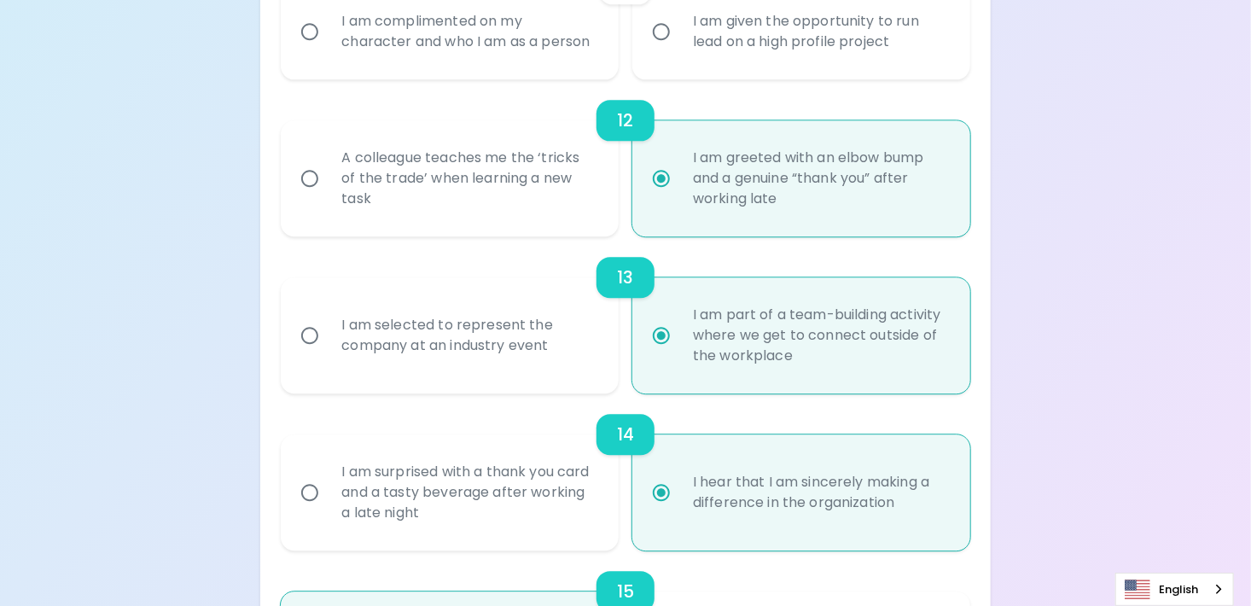
radio input "true"
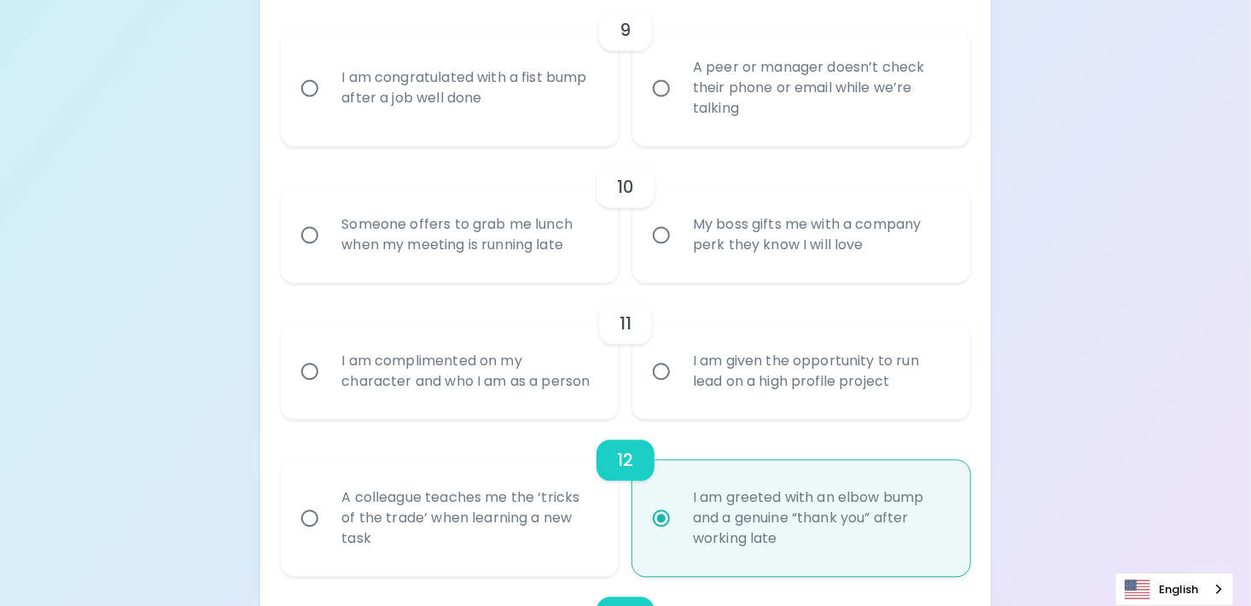
scroll to position [1634, 0]
click at [686, 277] on div "My boss gifts me with a company perk they know I will love" at bounding box center [820, 236] width 282 height 82
click at [679, 254] on input "My boss gifts me with a company perk they know I will love" at bounding box center [662, 237] width 36 height 36
radio input "false"
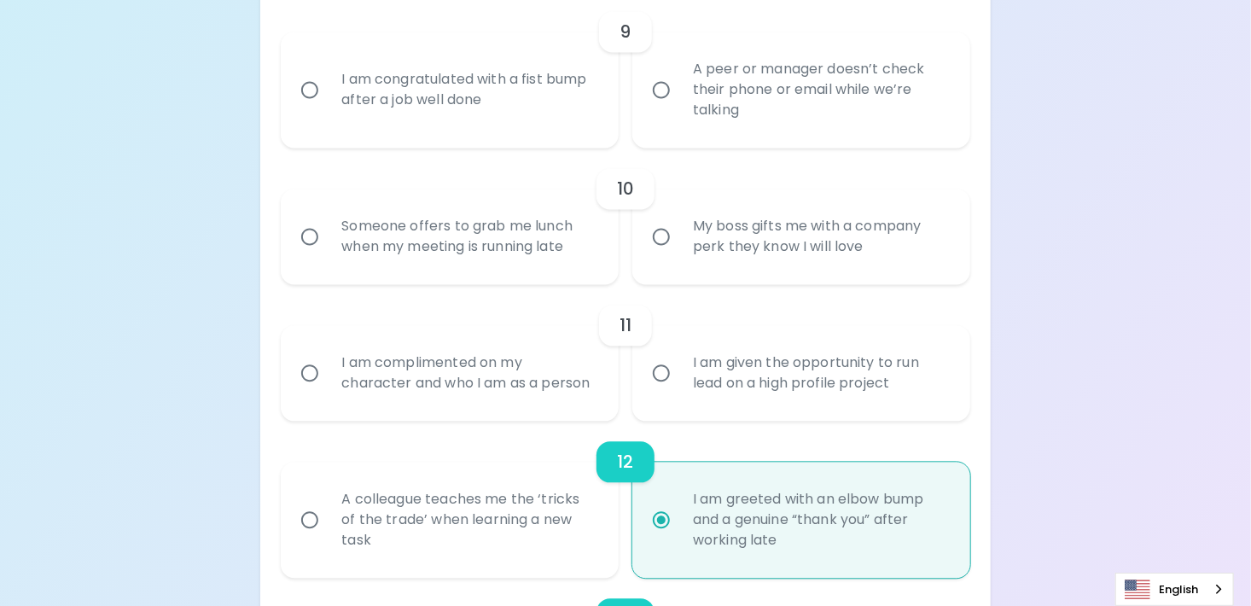
radio input "false"
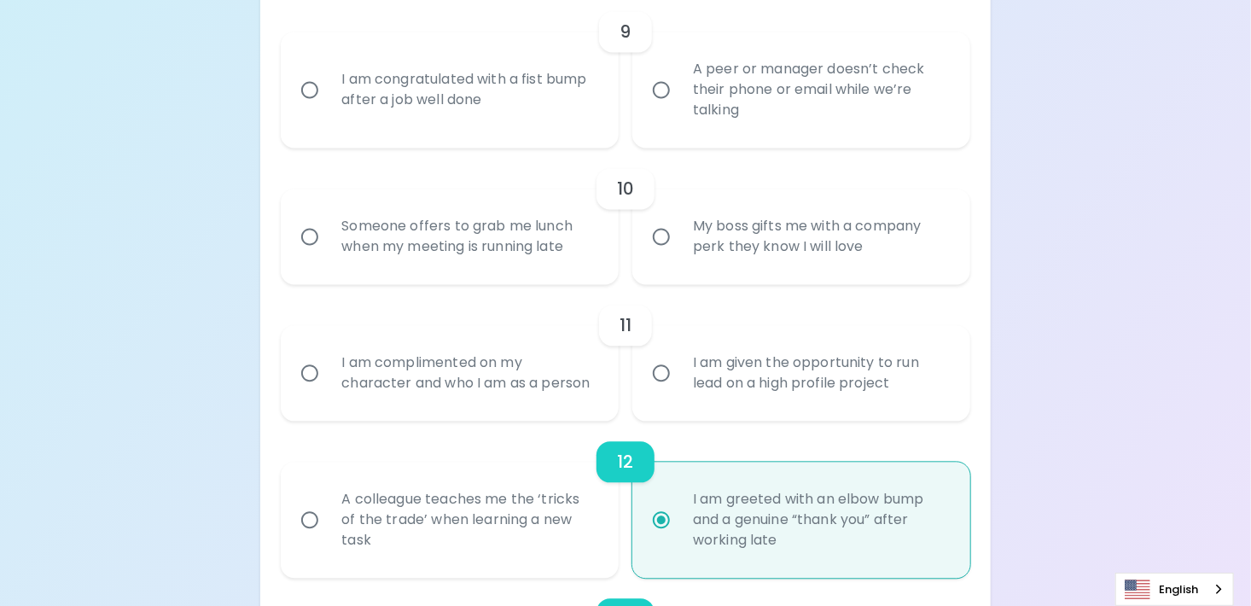
radio input "false"
radio input "true"
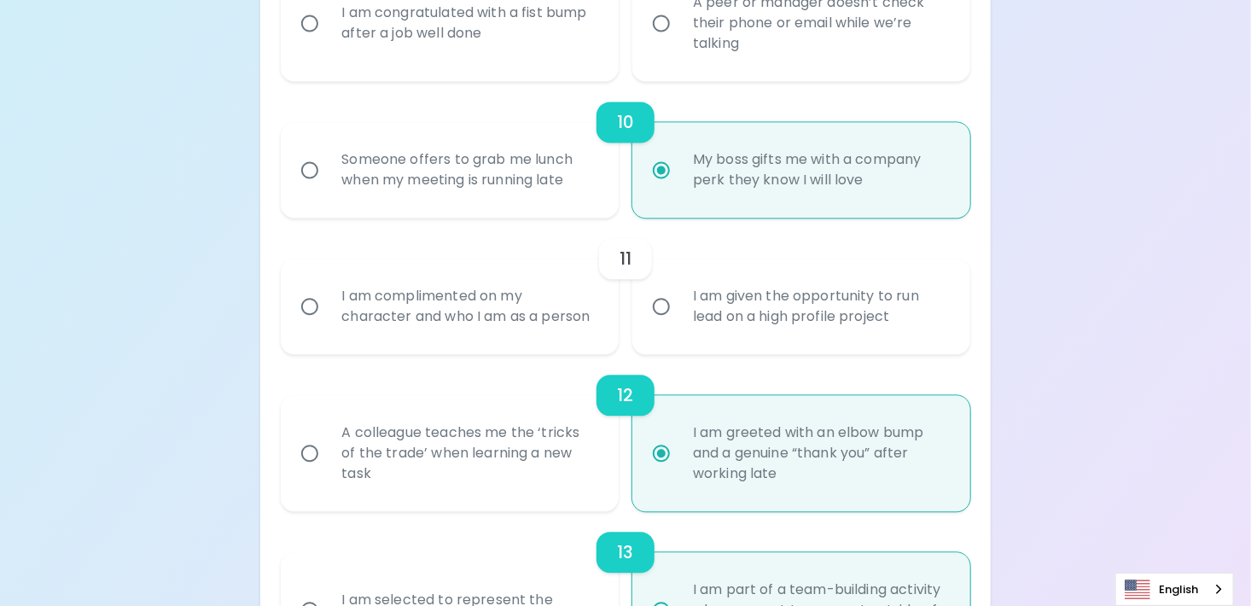
scroll to position [1770, 0]
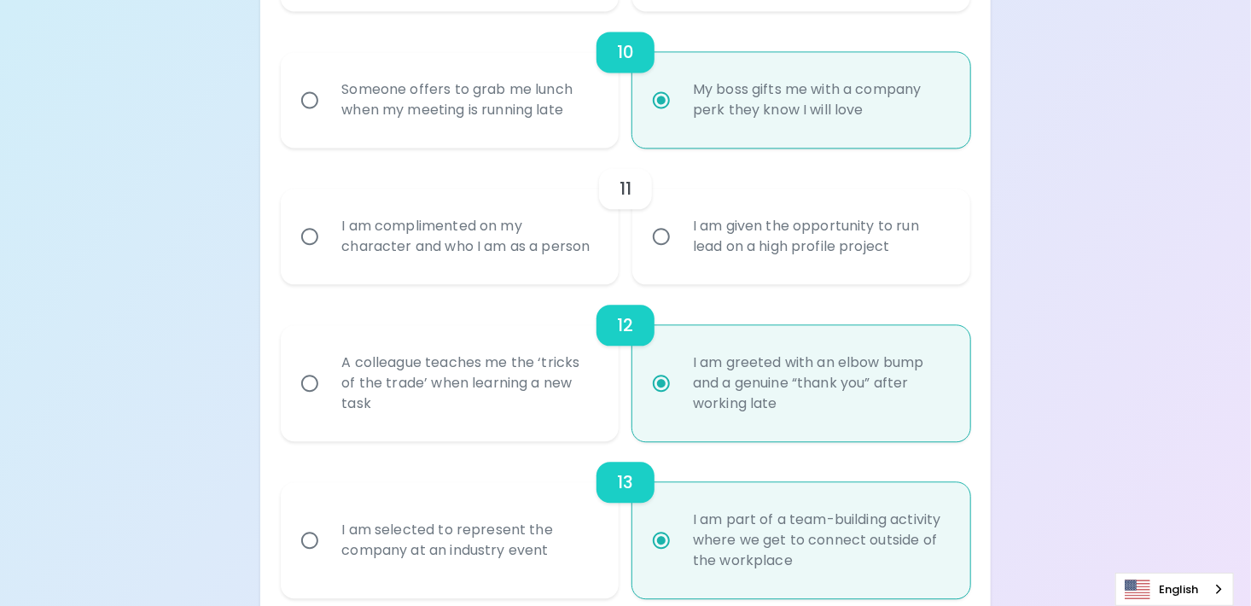
radio input "true"
click at [677, 254] on input "I am given the opportunity to run lead on a high profile project" at bounding box center [662, 237] width 36 height 36
radio input "false"
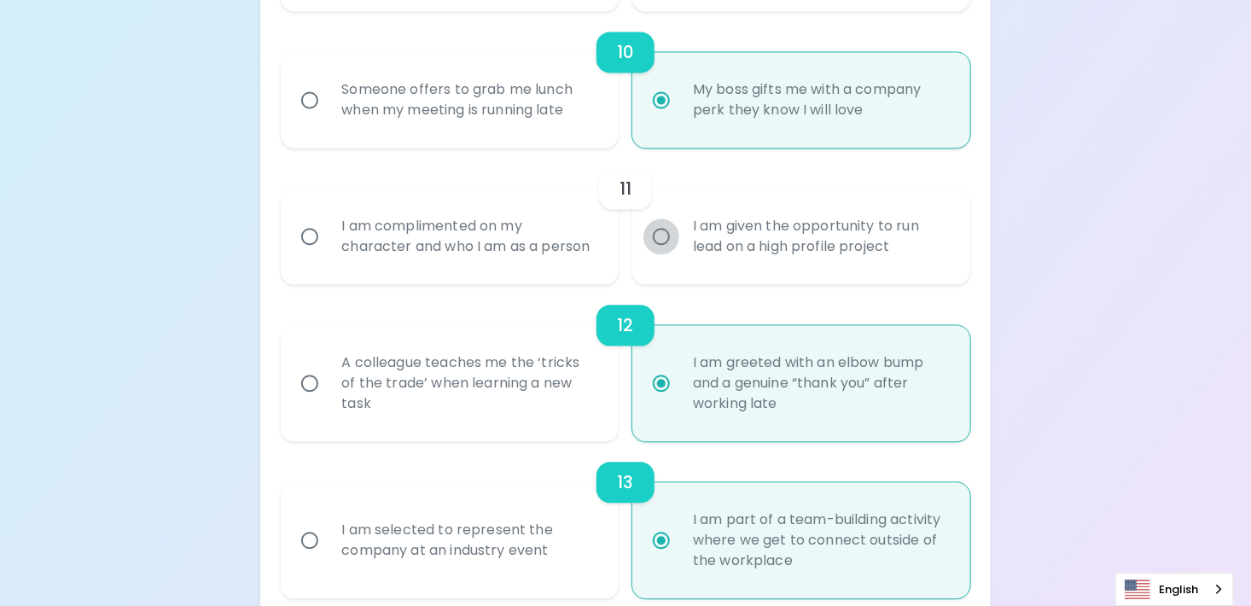
radio input "false"
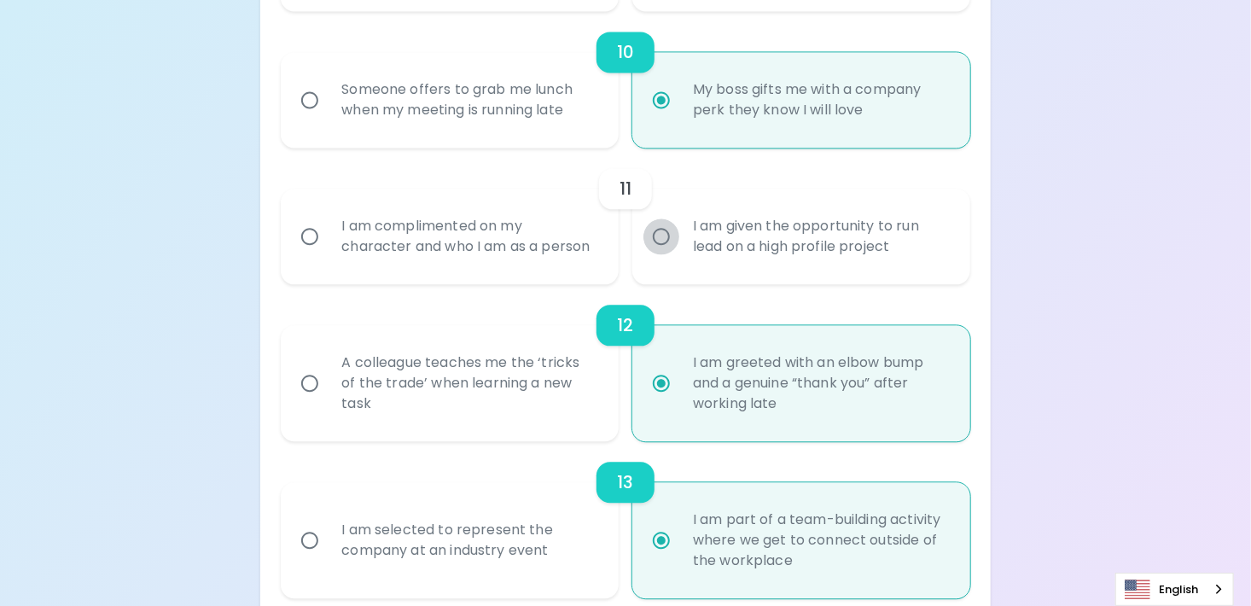
radio input "false"
radio input "true"
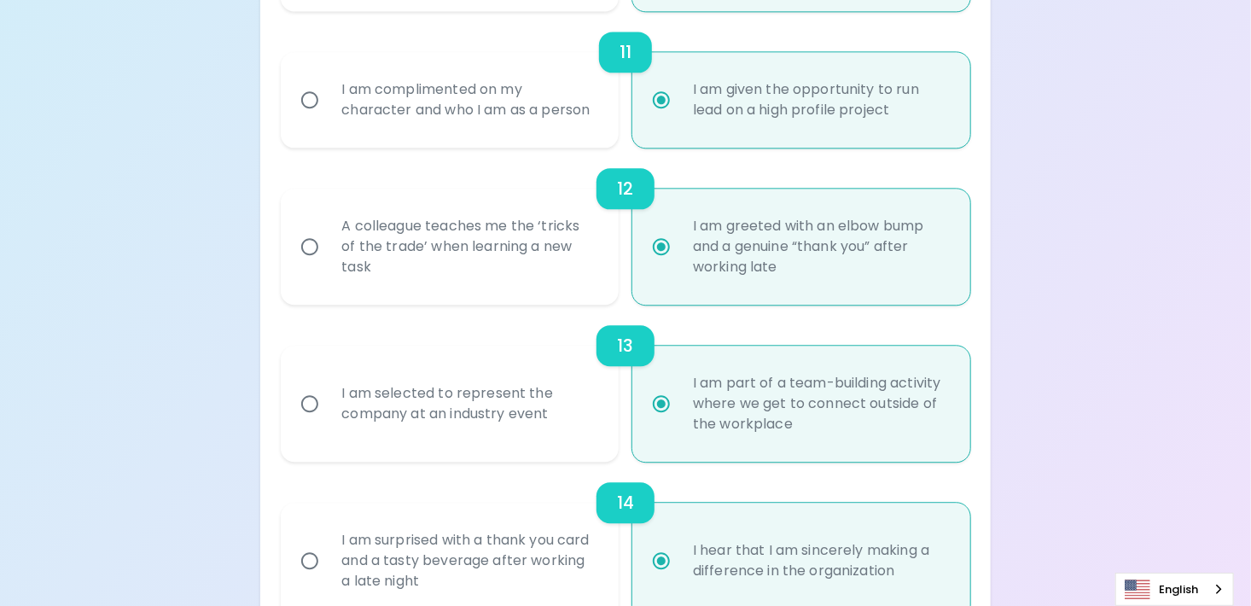
scroll to position [1822, 0]
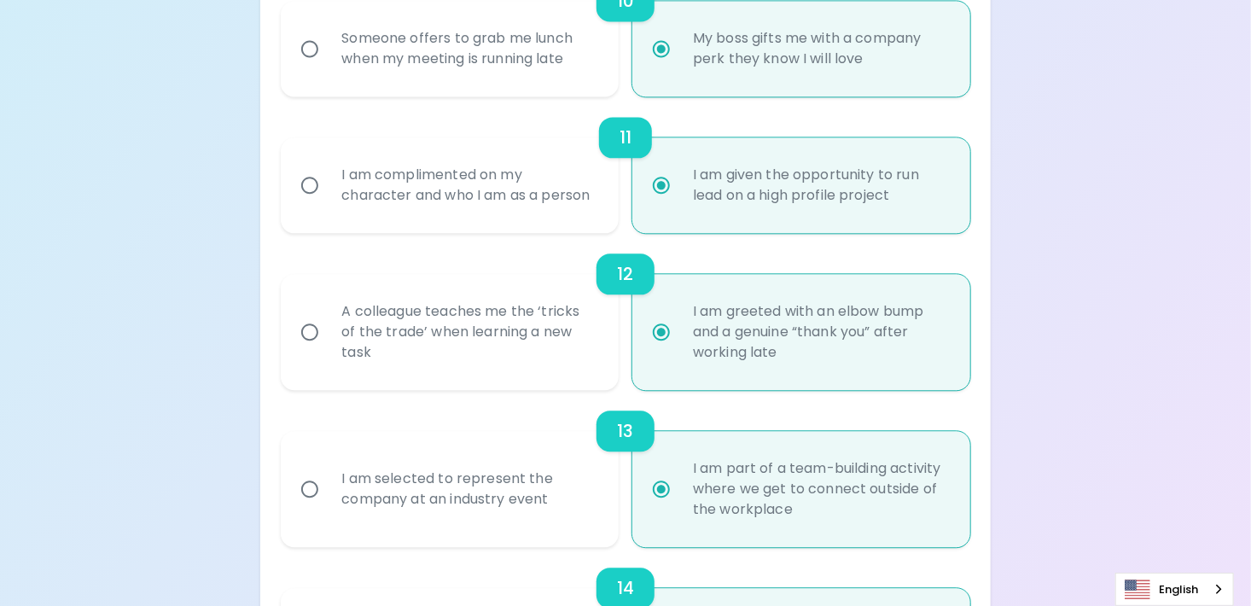
radio input "true"
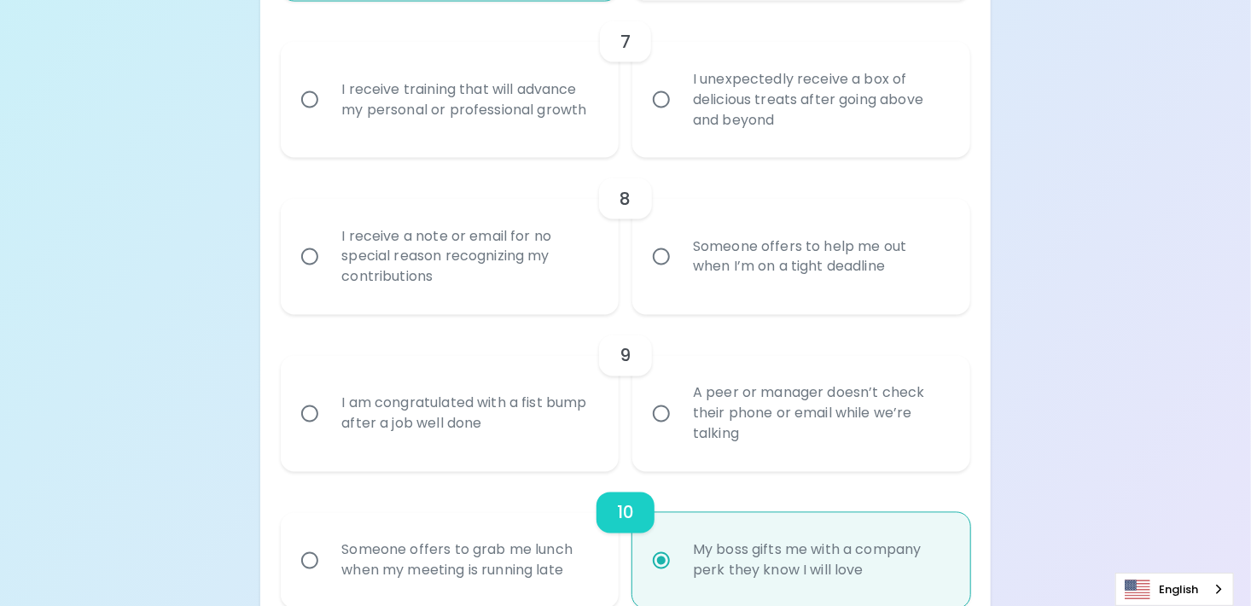
scroll to position [1224, 0]
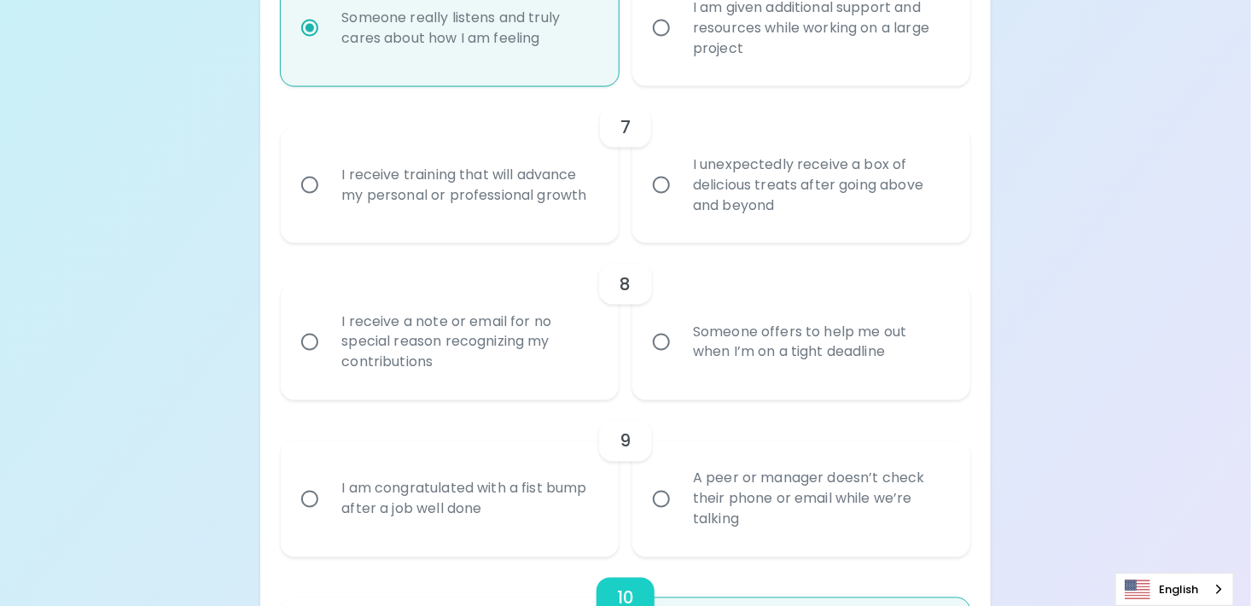
click at [665, 203] on input "I unexpectedly receive a box of delicious treats after going above and beyond" at bounding box center [662, 185] width 36 height 36
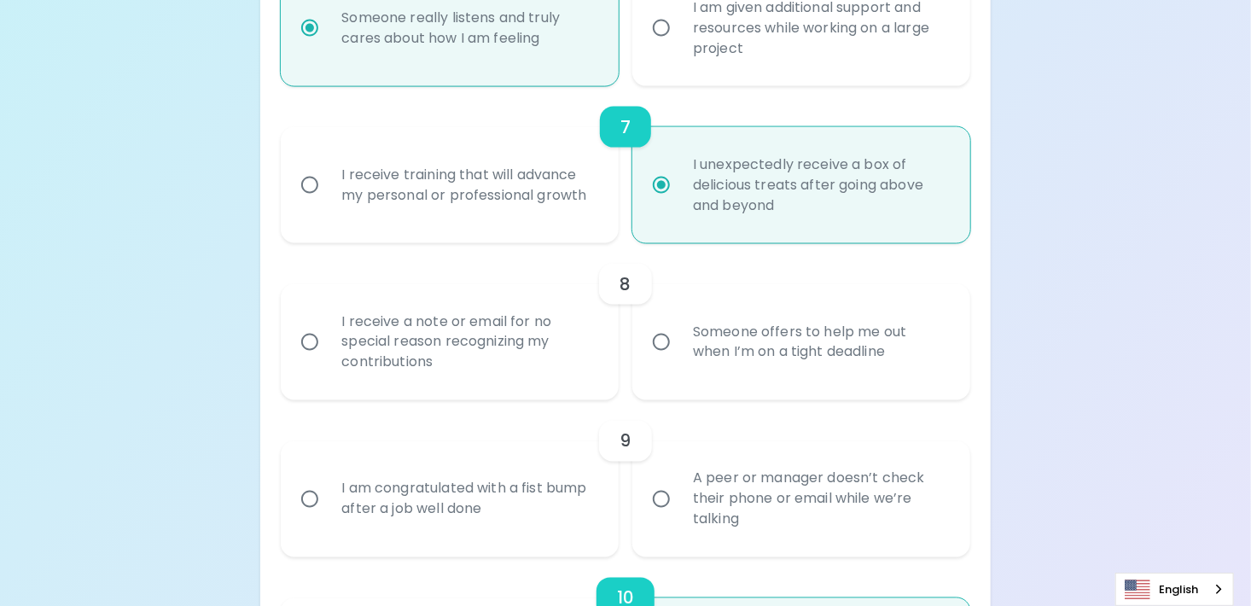
radio input "false"
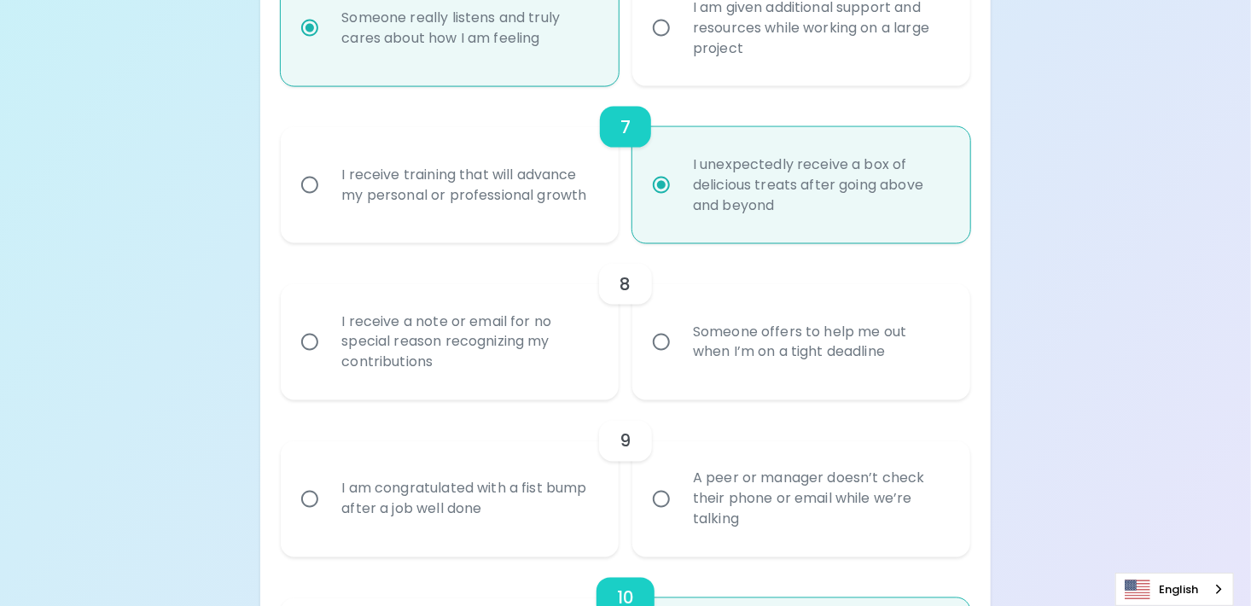
radio input "false"
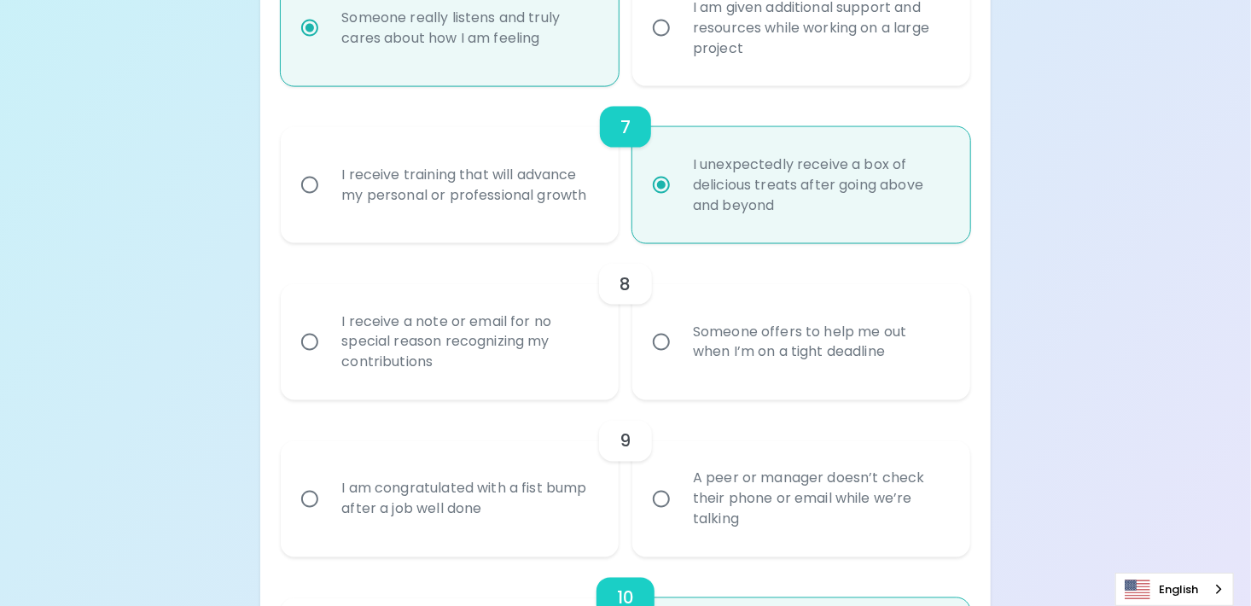
radio input "false"
radio input "true"
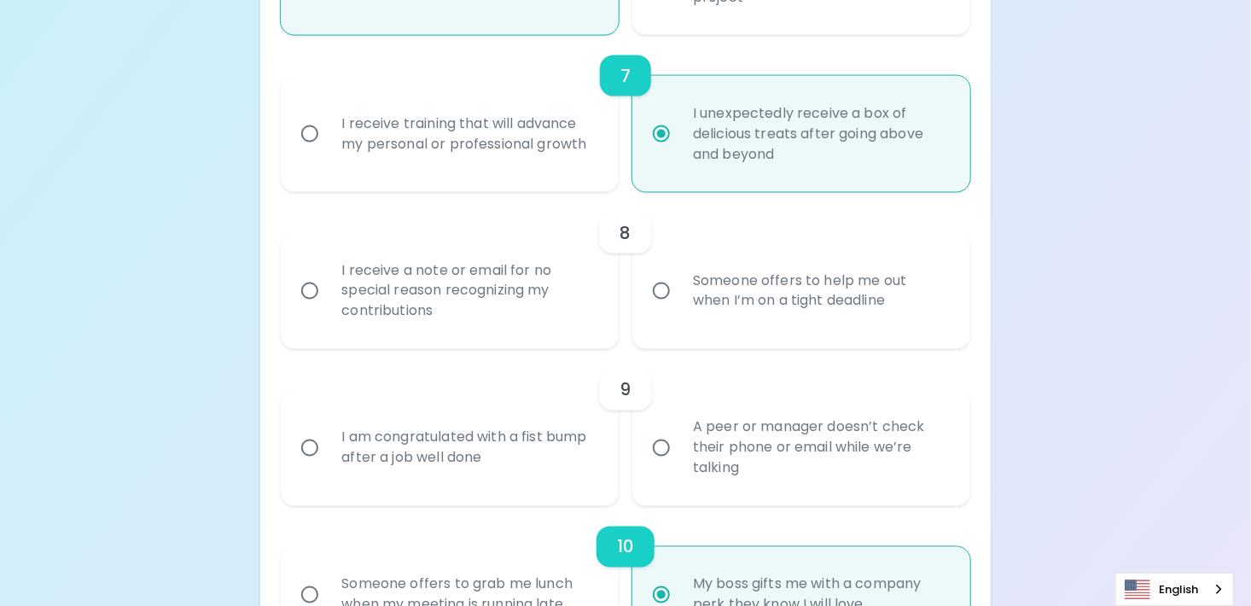
scroll to position [1361, 0]
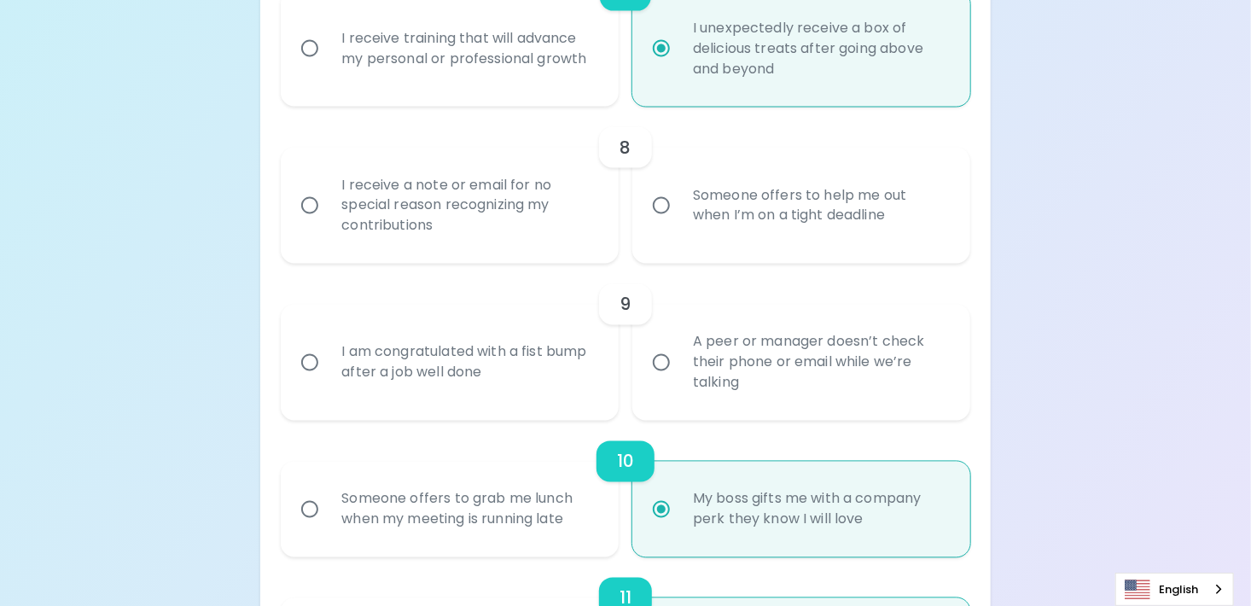
radio input "true"
click at [341, 68] on div "I receive training that will advance my personal or professional growth" at bounding box center [469, 49] width 282 height 82
click at [328, 67] on input "I receive training that will advance my personal or professional growth" at bounding box center [310, 49] width 36 height 36
radio input "false"
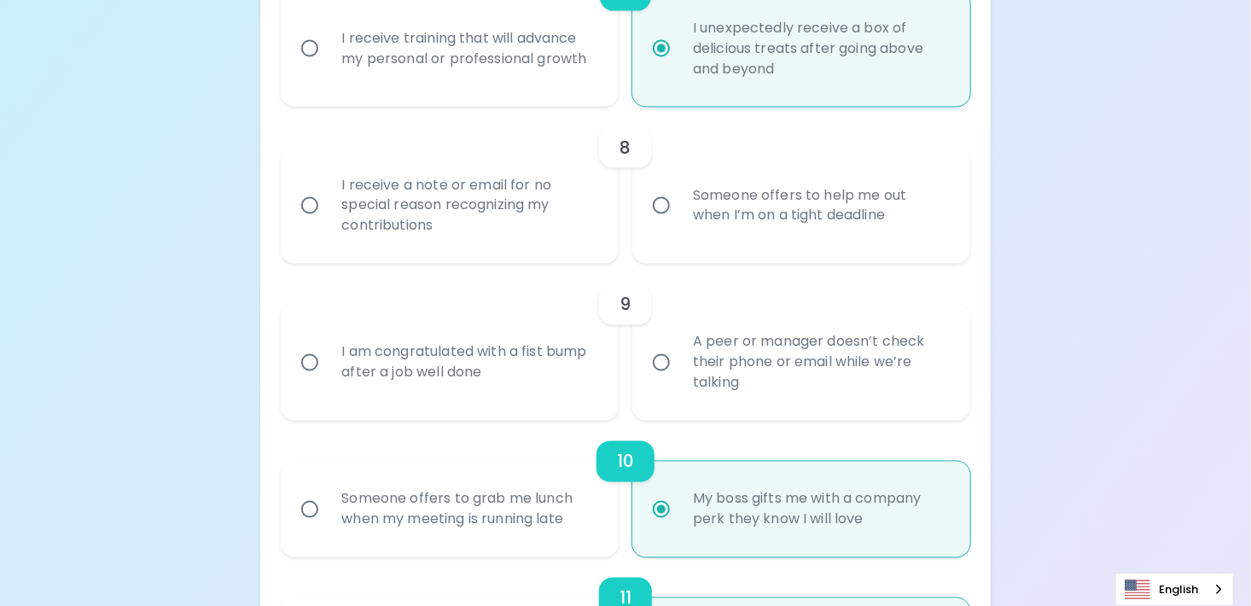
radio input "false"
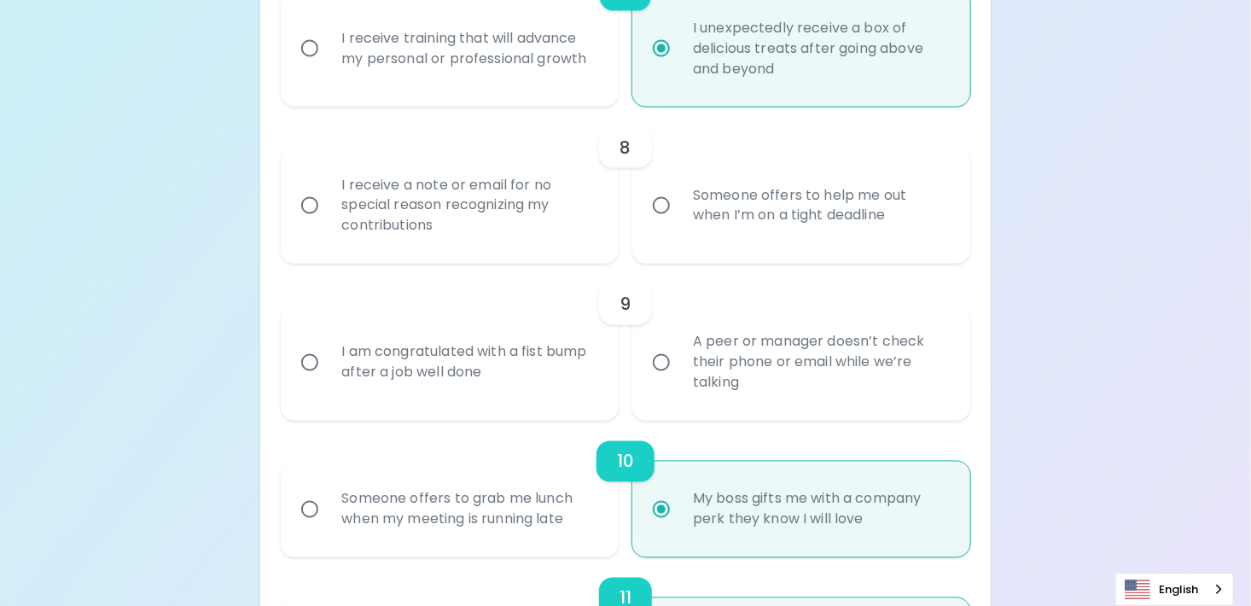
radio input "false"
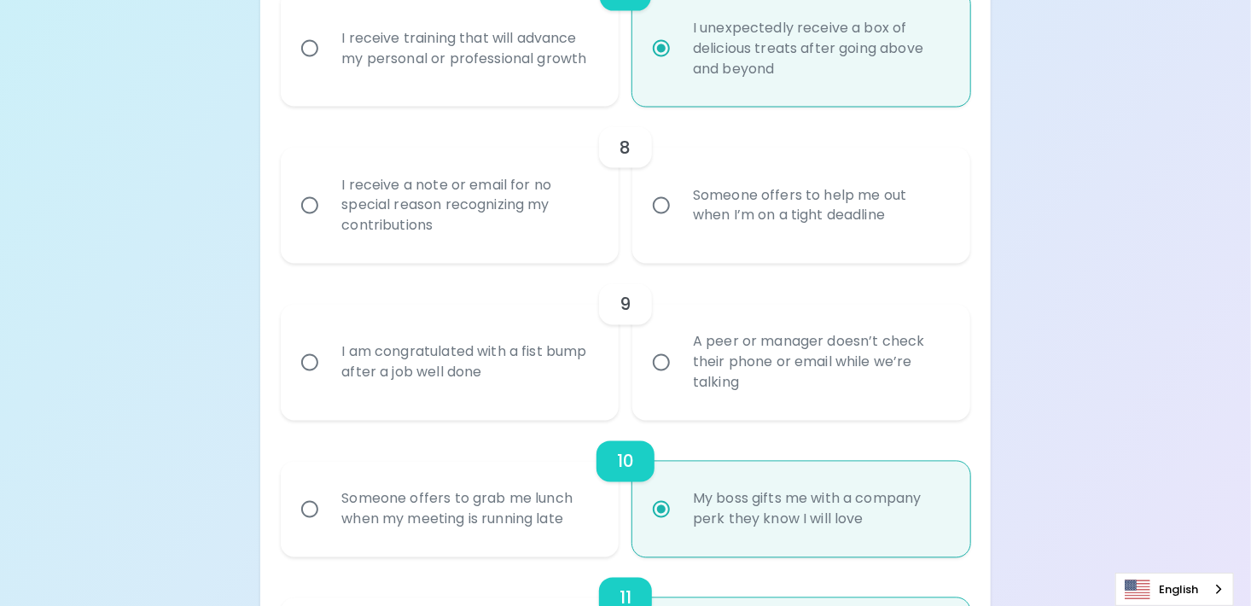
radio input "false"
radio input "true"
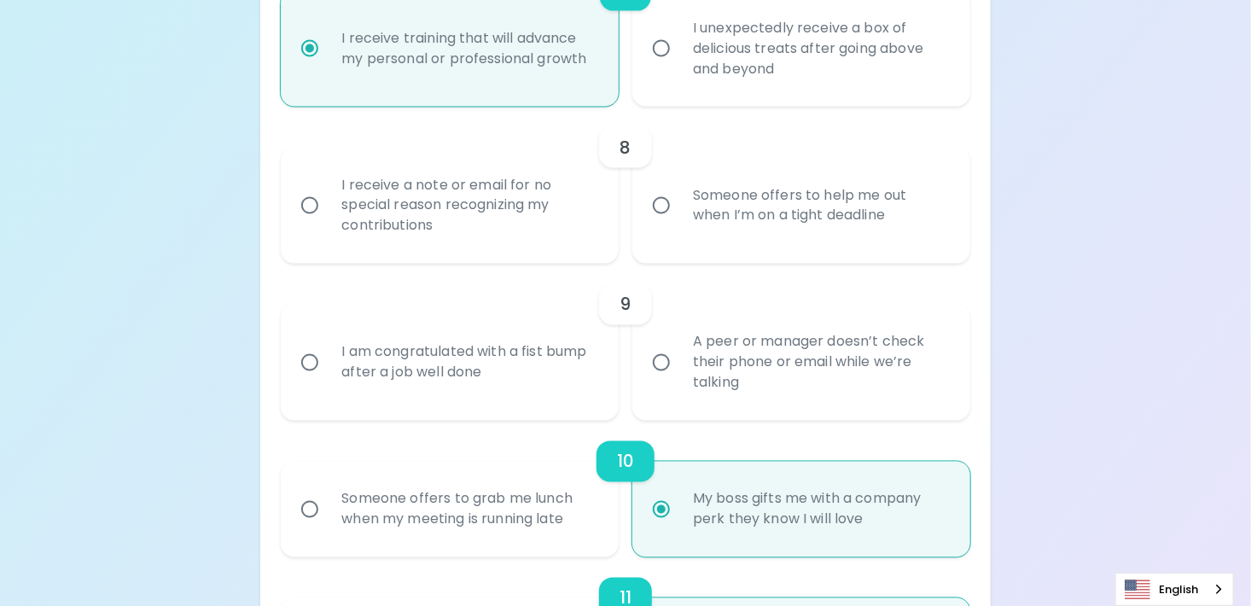
radio input "true"
click at [660, 217] on input "Someone offers to help me out when I’m on a tight deadline" at bounding box center [662, 206] width 36 height 36
radio input "false"
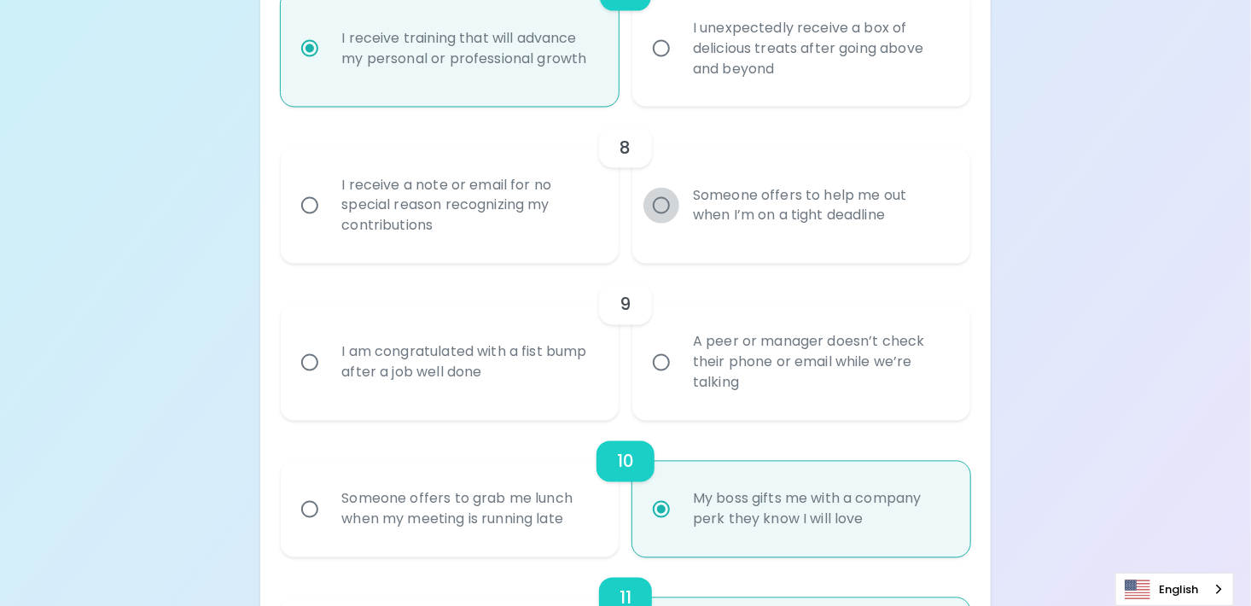
radio input "false"
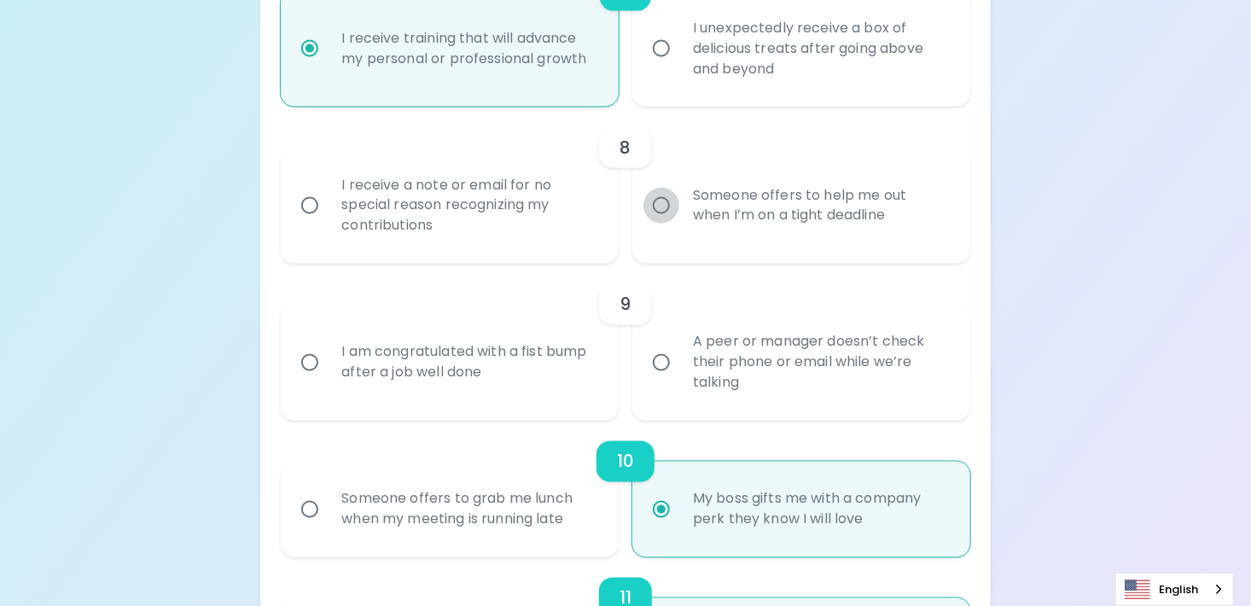
radio input "false"
radio input "true"
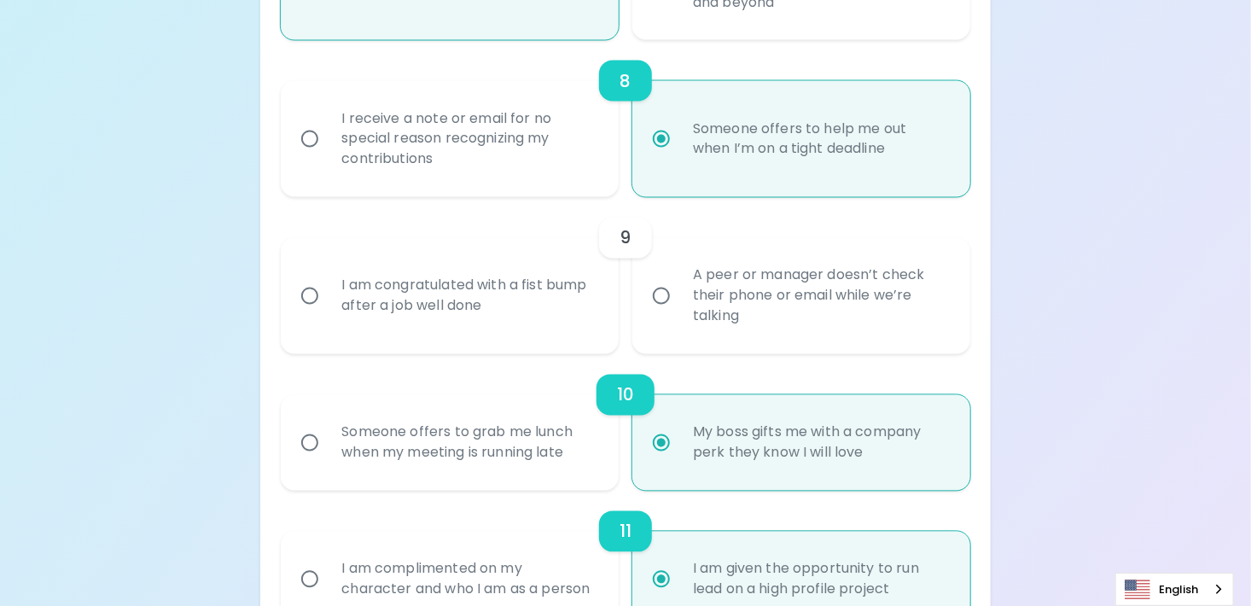
scroll to position [1497, 0]
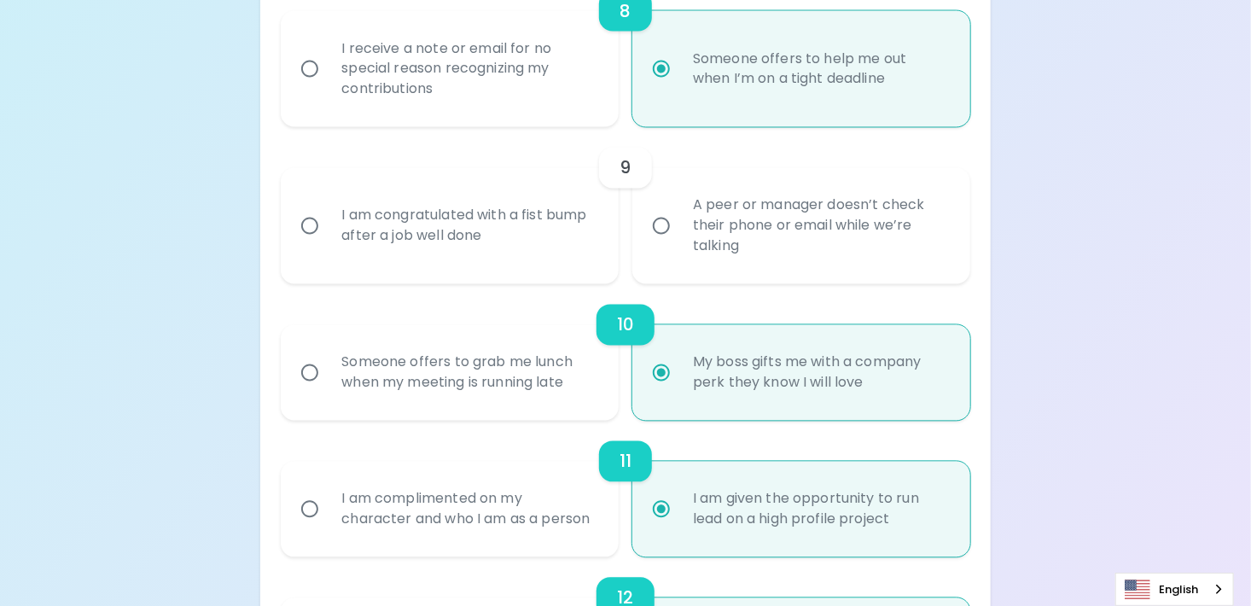
radio input "true"
click at [674, 244] on input "A peer or manager doesn’t check their phone or email while we’re talking" at bounding box center [662, 226] width 36 height 36
radio input "false"
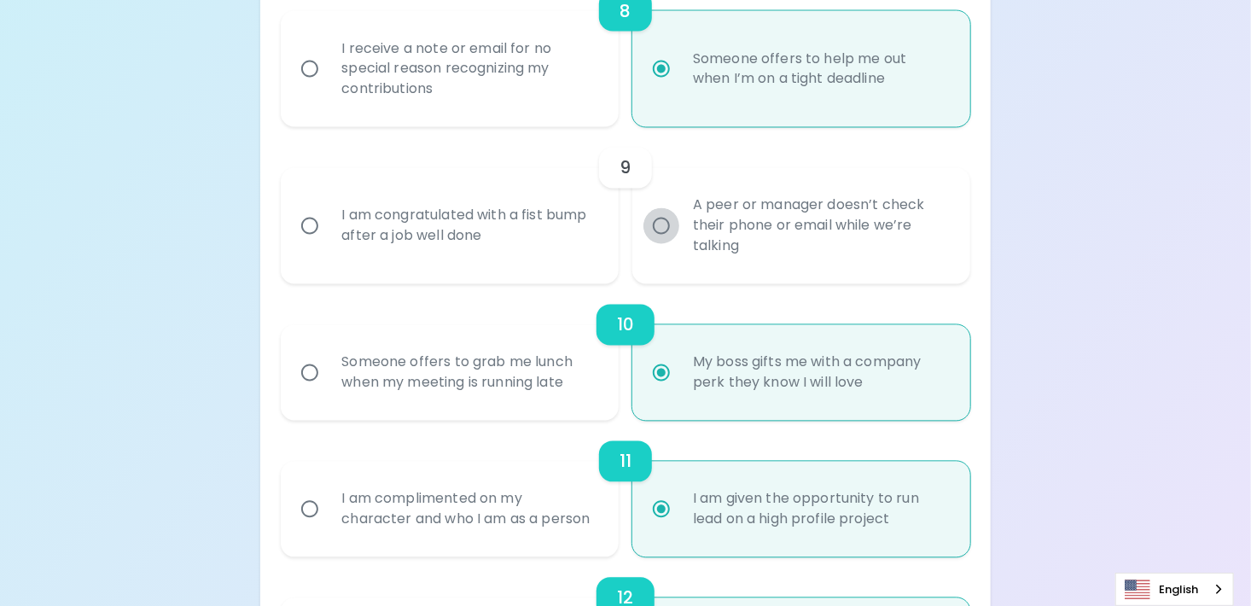
radio input "false"
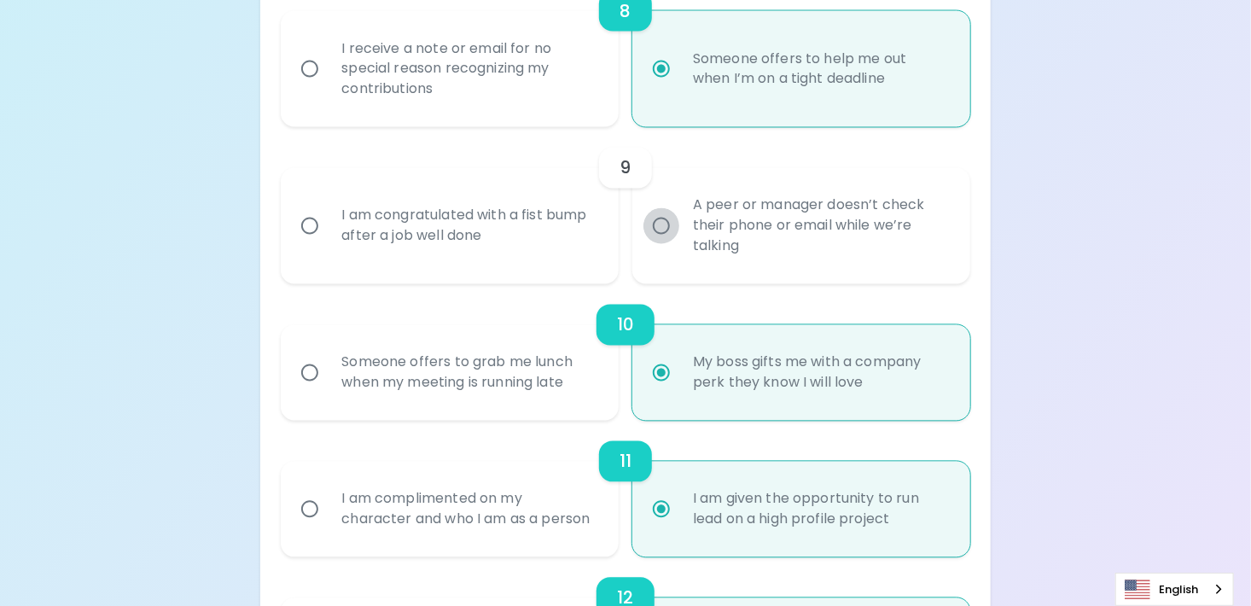
radio input "false"
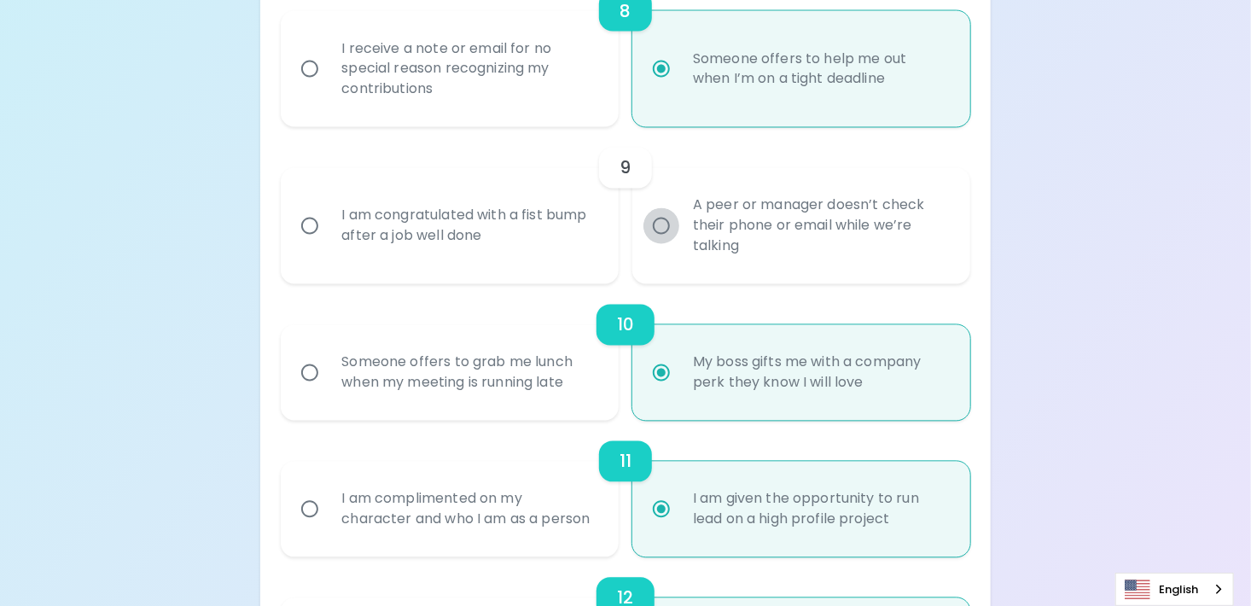
radio input "true"
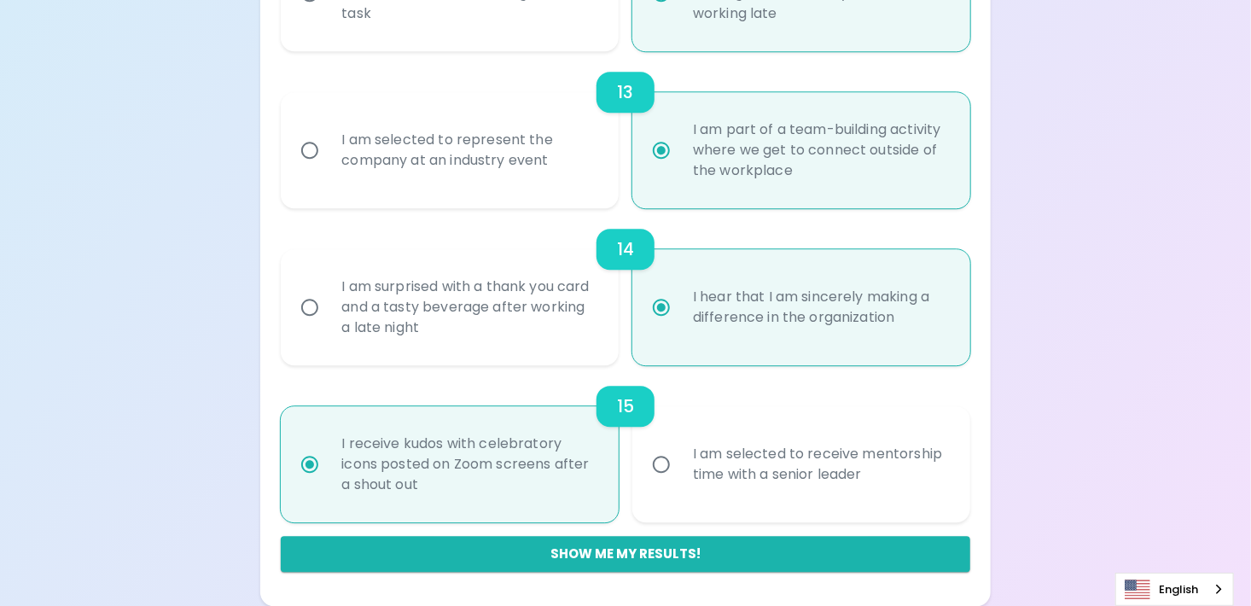
scroll to position [2180, 0]
radio input "true"
click at [660, 498] on label "I am selected to receive mentorship time with a senior leader" at bounding box center [792, 464] width 338 height 116
click at [660, 482] on input "I am selected to receive mentorship time with a senior leader" at bounding box center [662, 464] width 36 height 36
radio input "false"
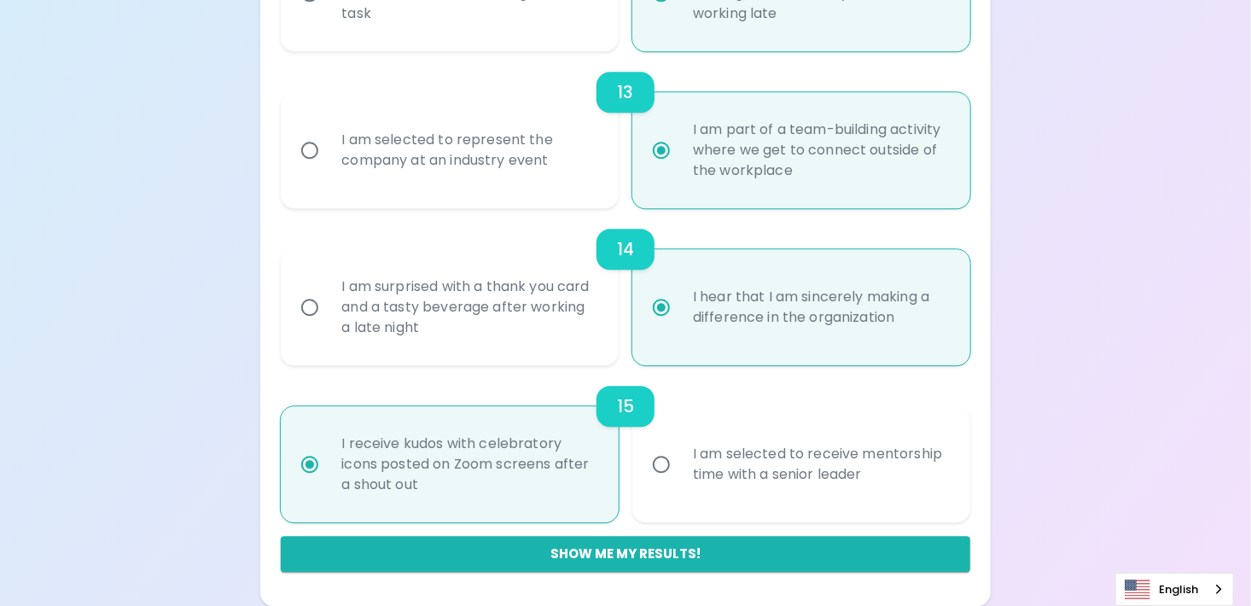
radio input "false"
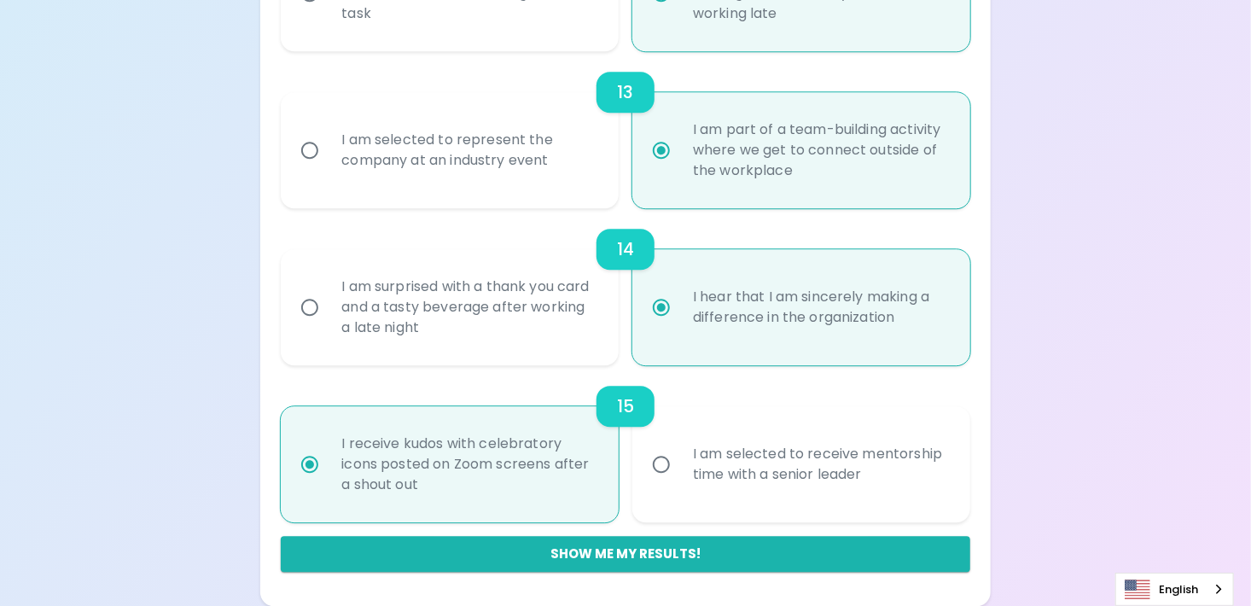
radio input "false"
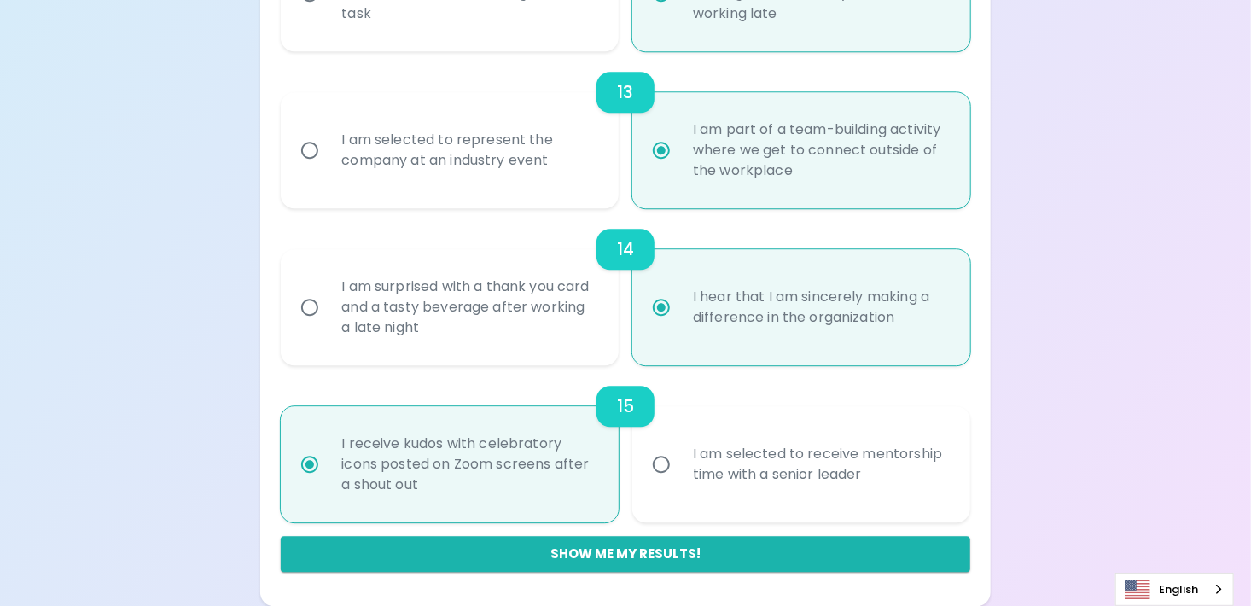
radio input "false"
radio input "true"
radio input "false"
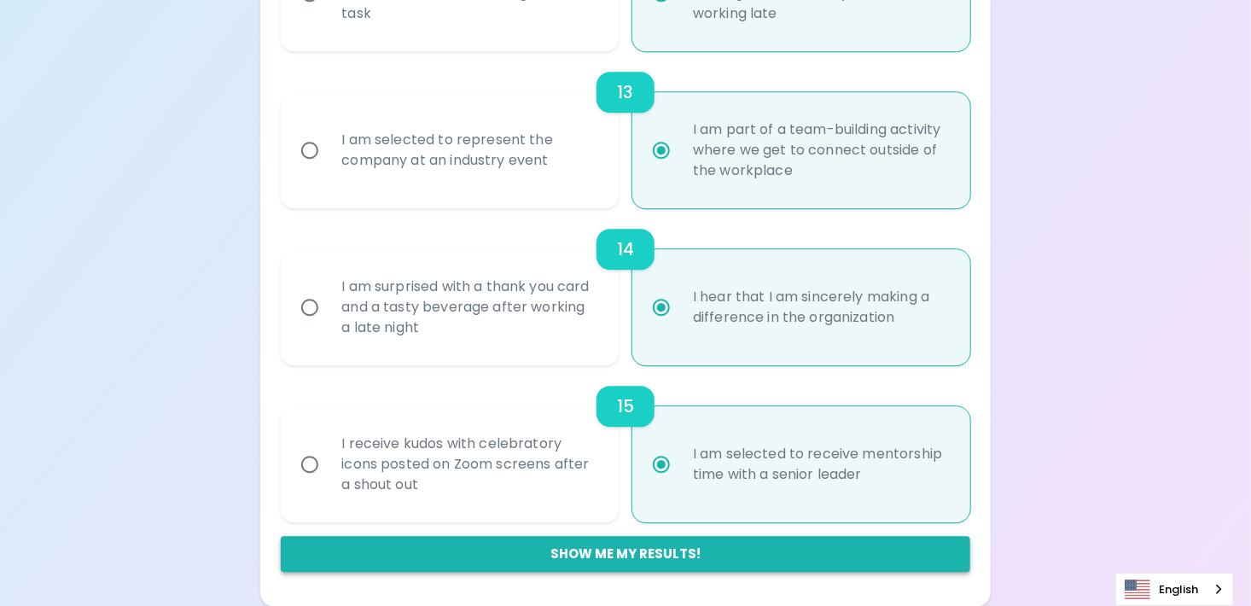
radio input "true"
click at [629, 548] on button "Show me my results!" at bounding box center [625, 554] width 689 height 36
radio input "false"
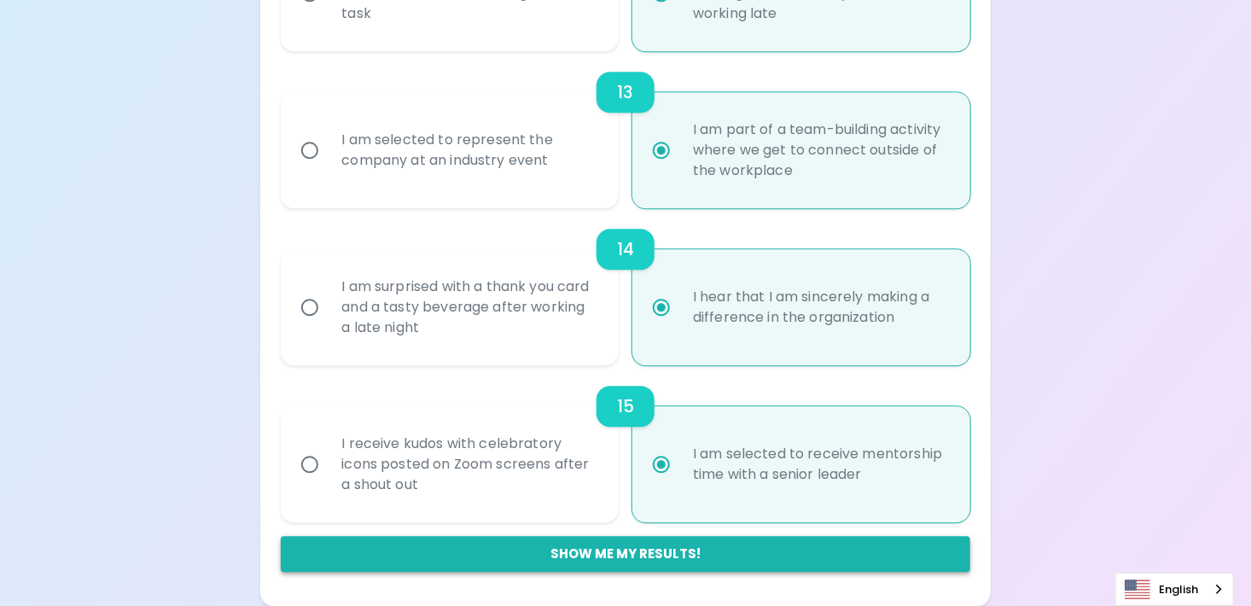
radio input "false"
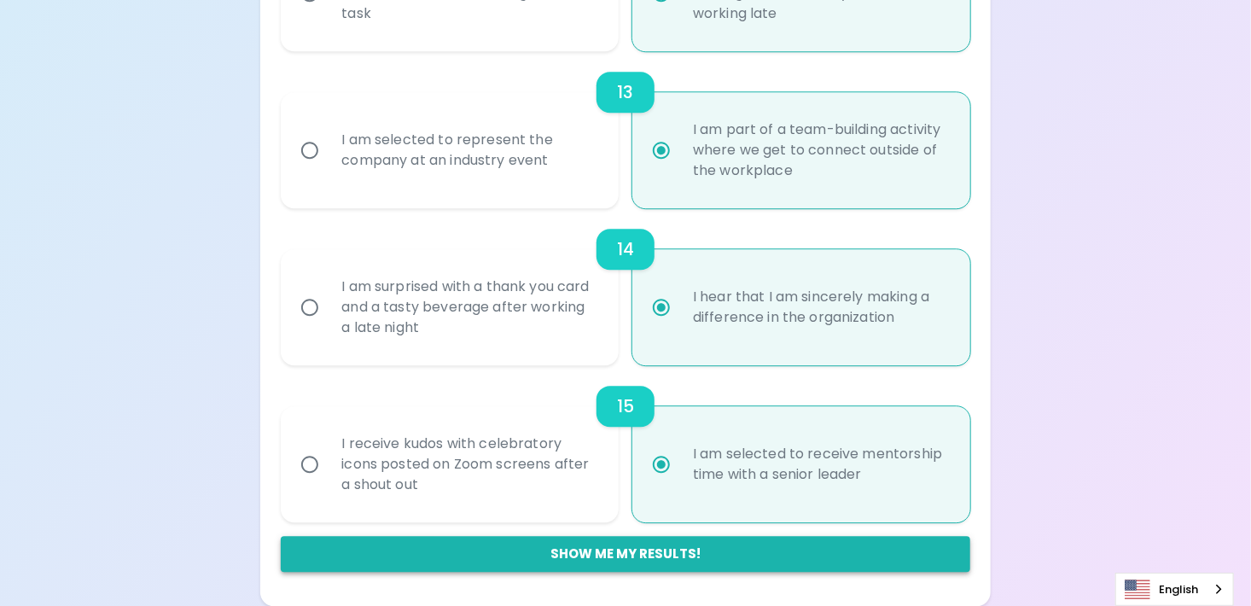
radio input "false"
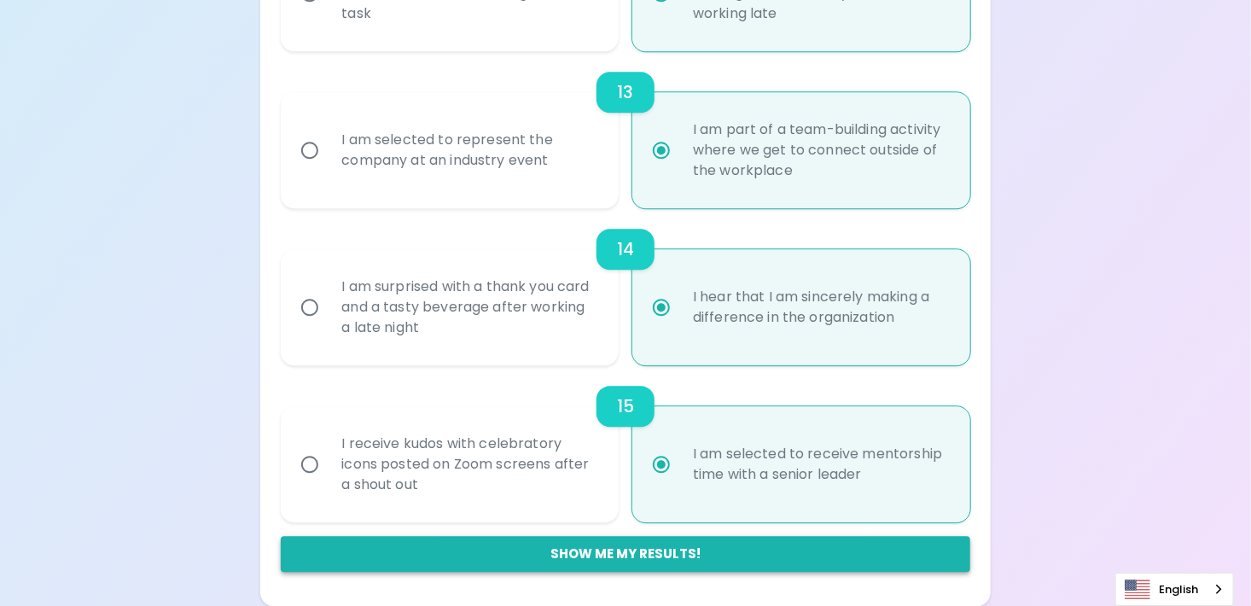
radio input "false"
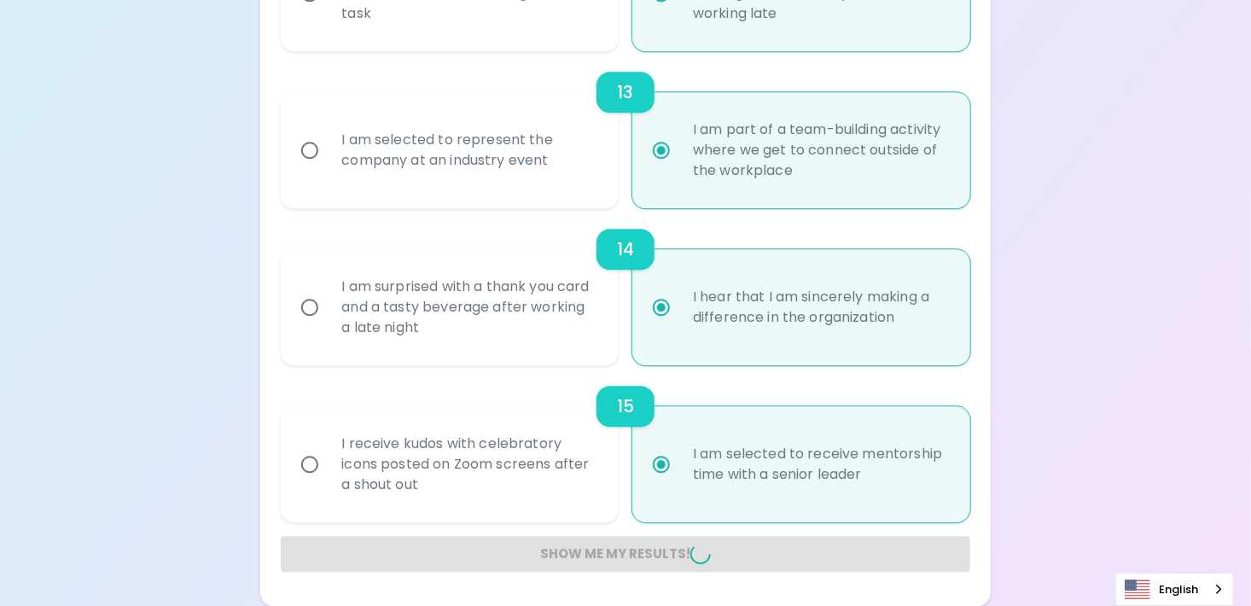
radio input "false"
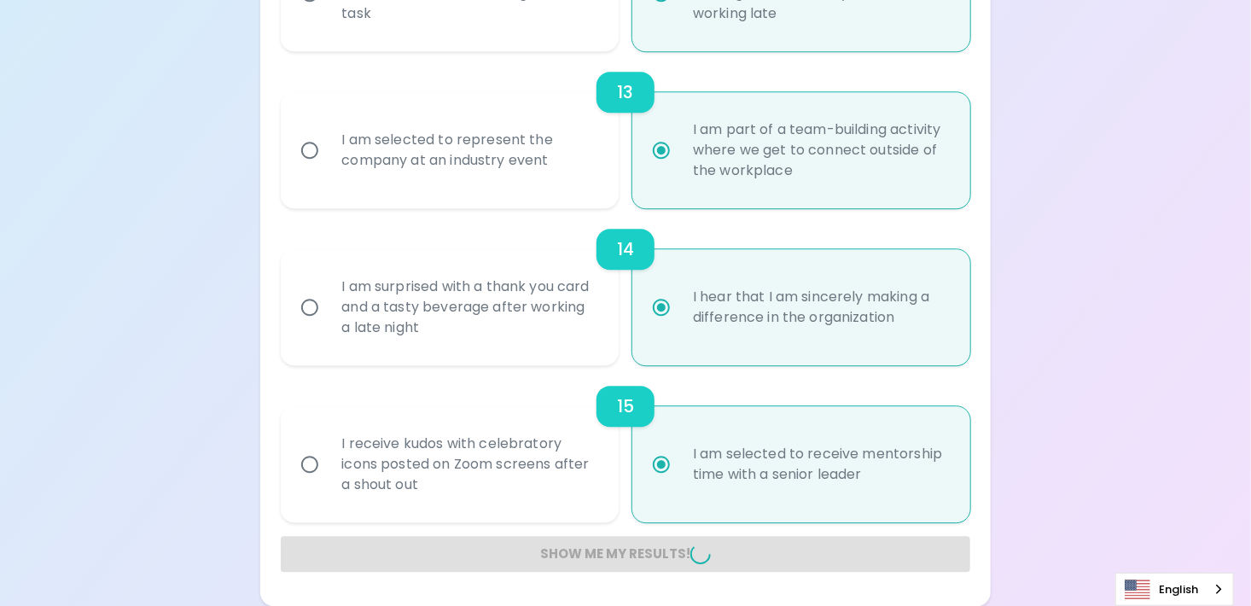
radio input "false"
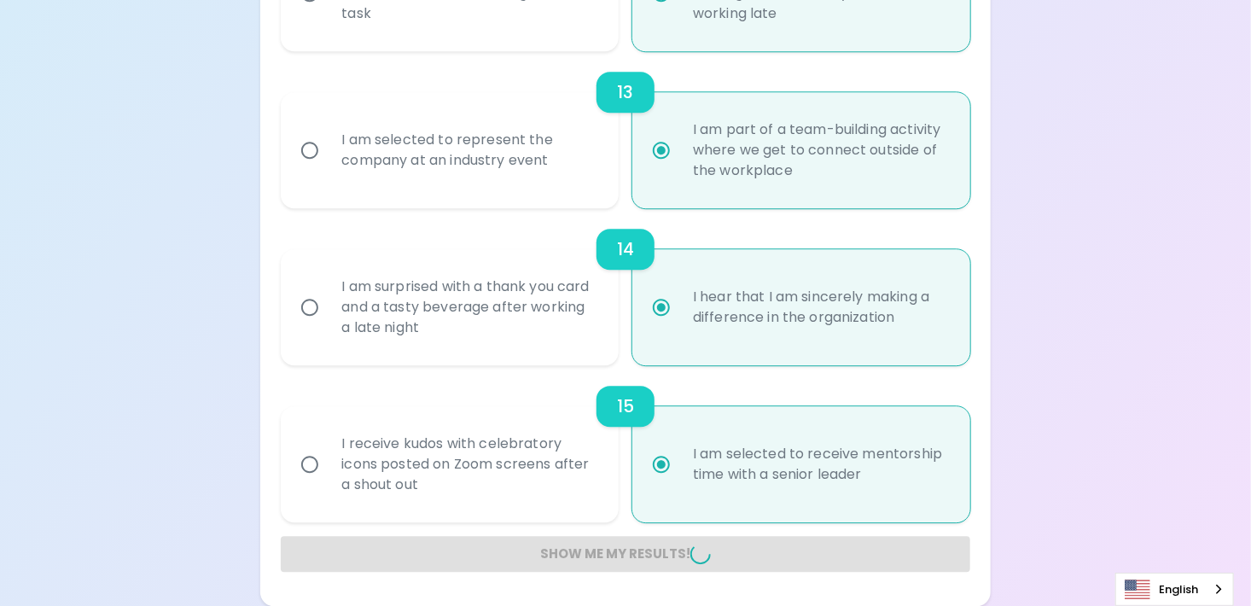
radio input "false"
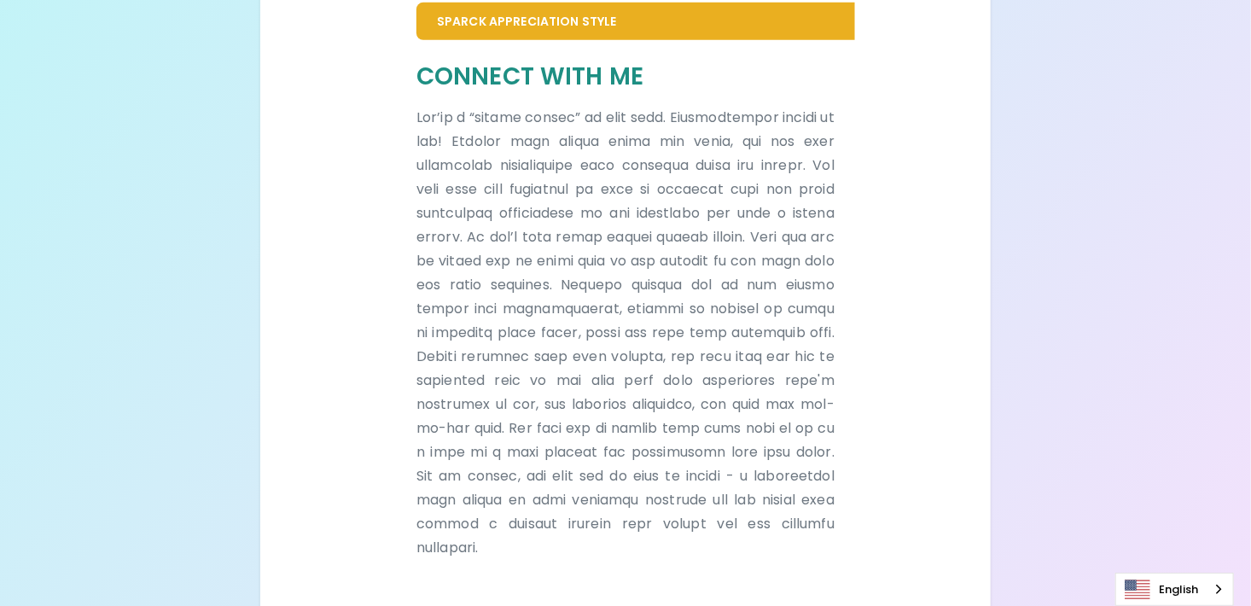
scroll to position [421, 0]
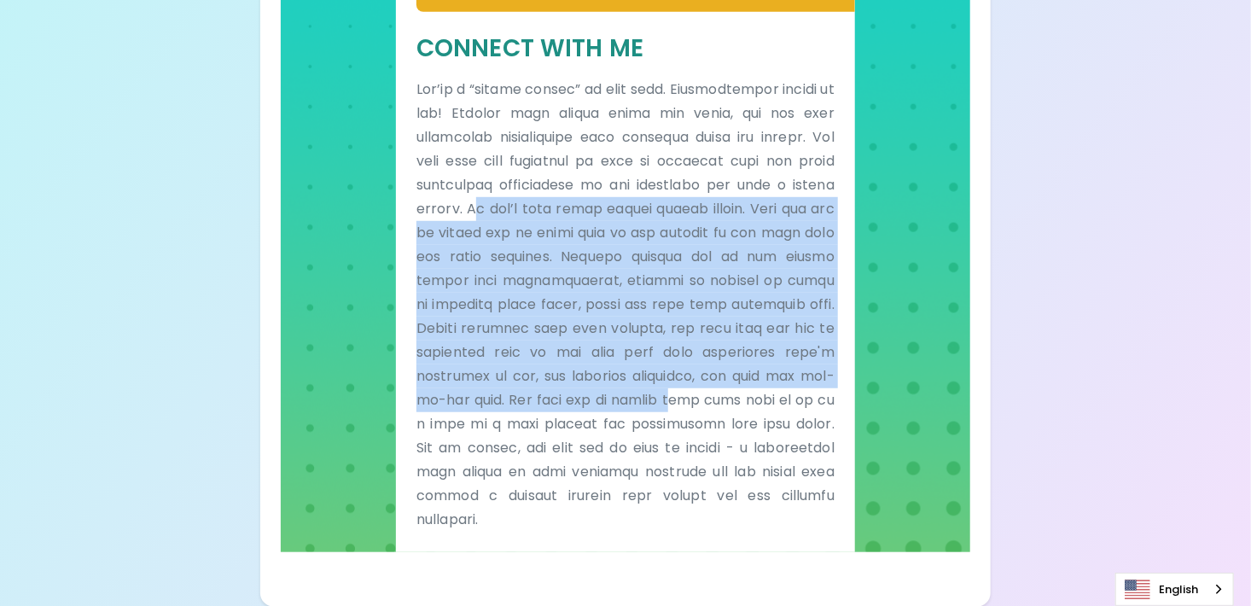
drag, startPoint x: 514, startPoint y: 210, endPoint x: 810, endPoint y: 398, distance: 350.7
click at [810, 398] on p at bounding box center [626, 305] width 418 height 454
click at [342, 340] on div "Sparck Appreciation Style Connect With Me" at bounding box center [625, 232] width 689 height 639
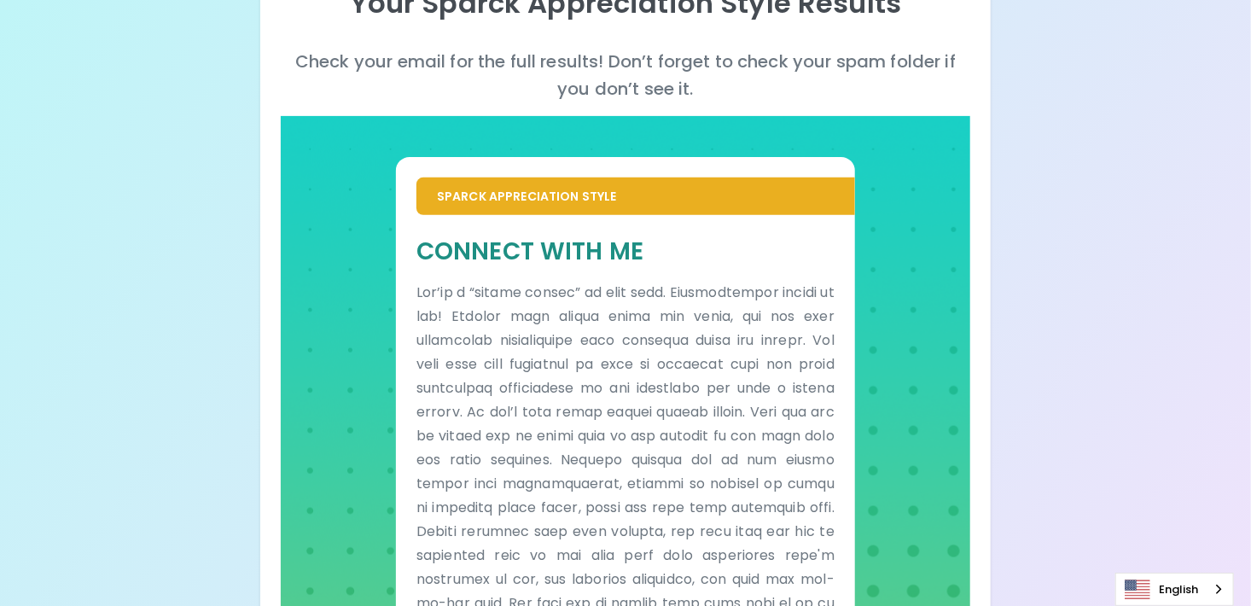
scroll to position [0, 0]
